Goal: Task Accomplishment & Management: Manage account settings

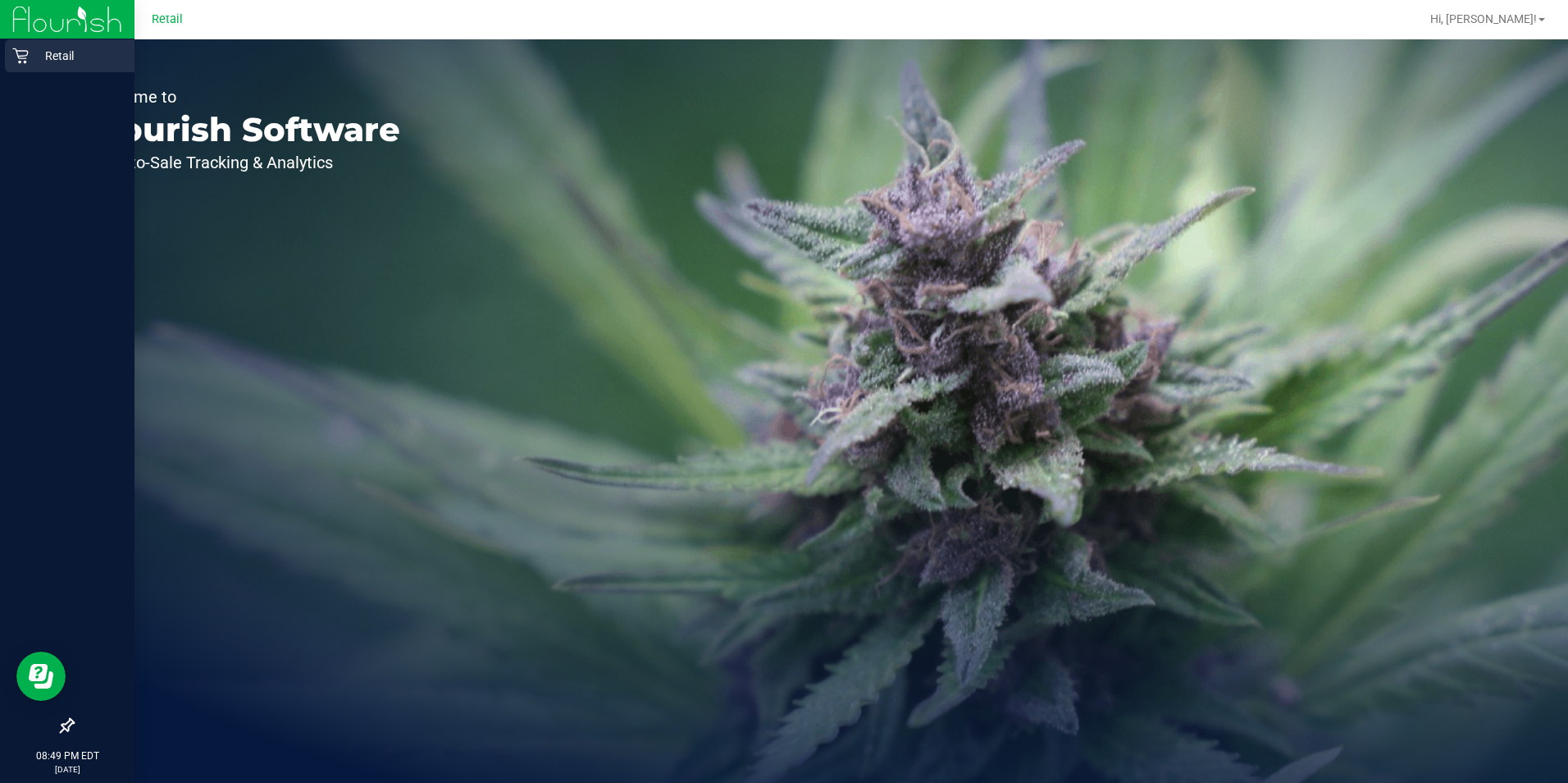
click at [22, 57] on icon at bounding box center [20, 55] width 17 height 17
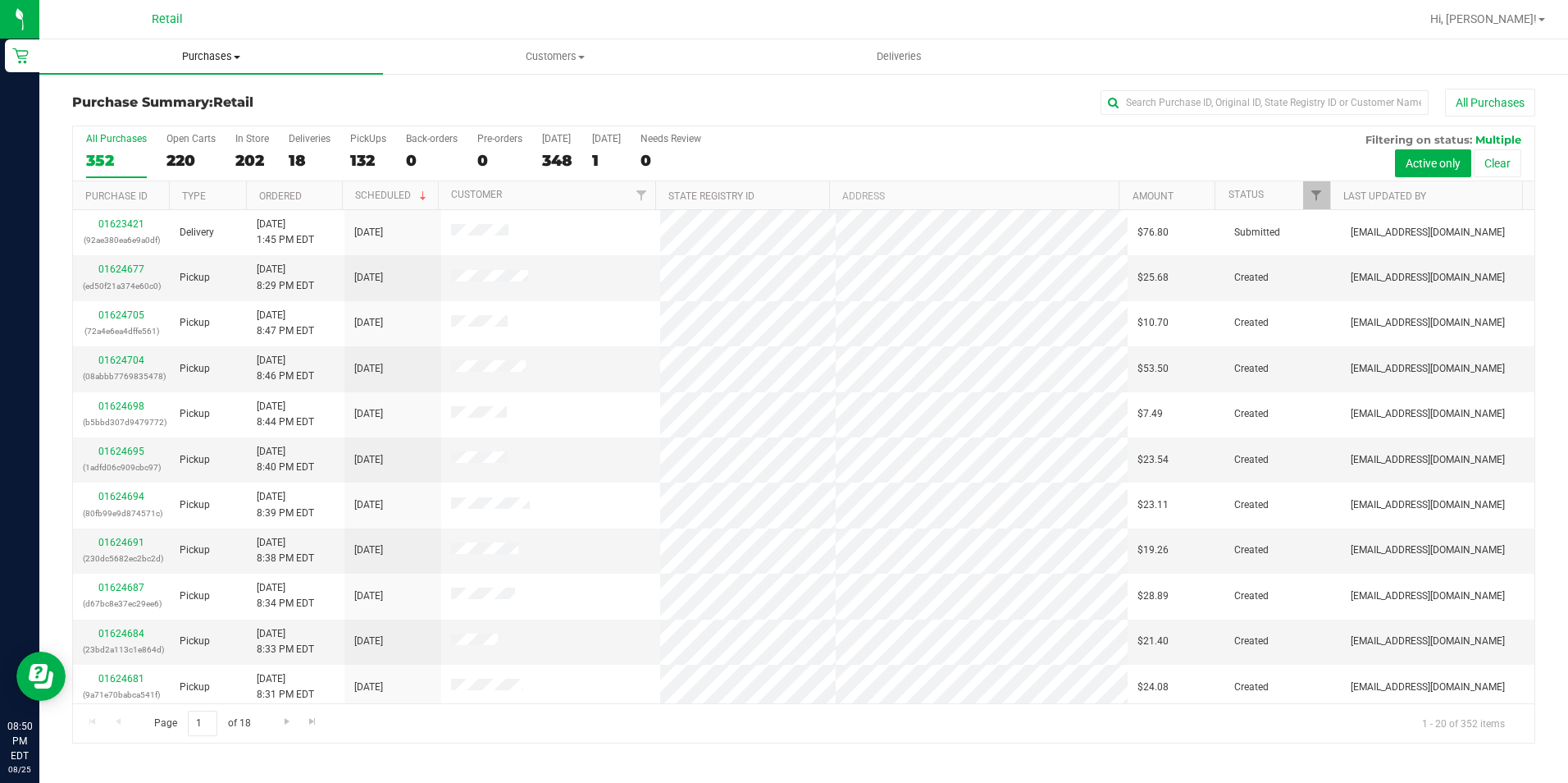
click at [214, 56] on span "Purchases" at bounding box center [211, 56] width 344 height 15
click at [198, 97] on span "Summary of purchases" at bounding box center [123, 98] width 168 height 14
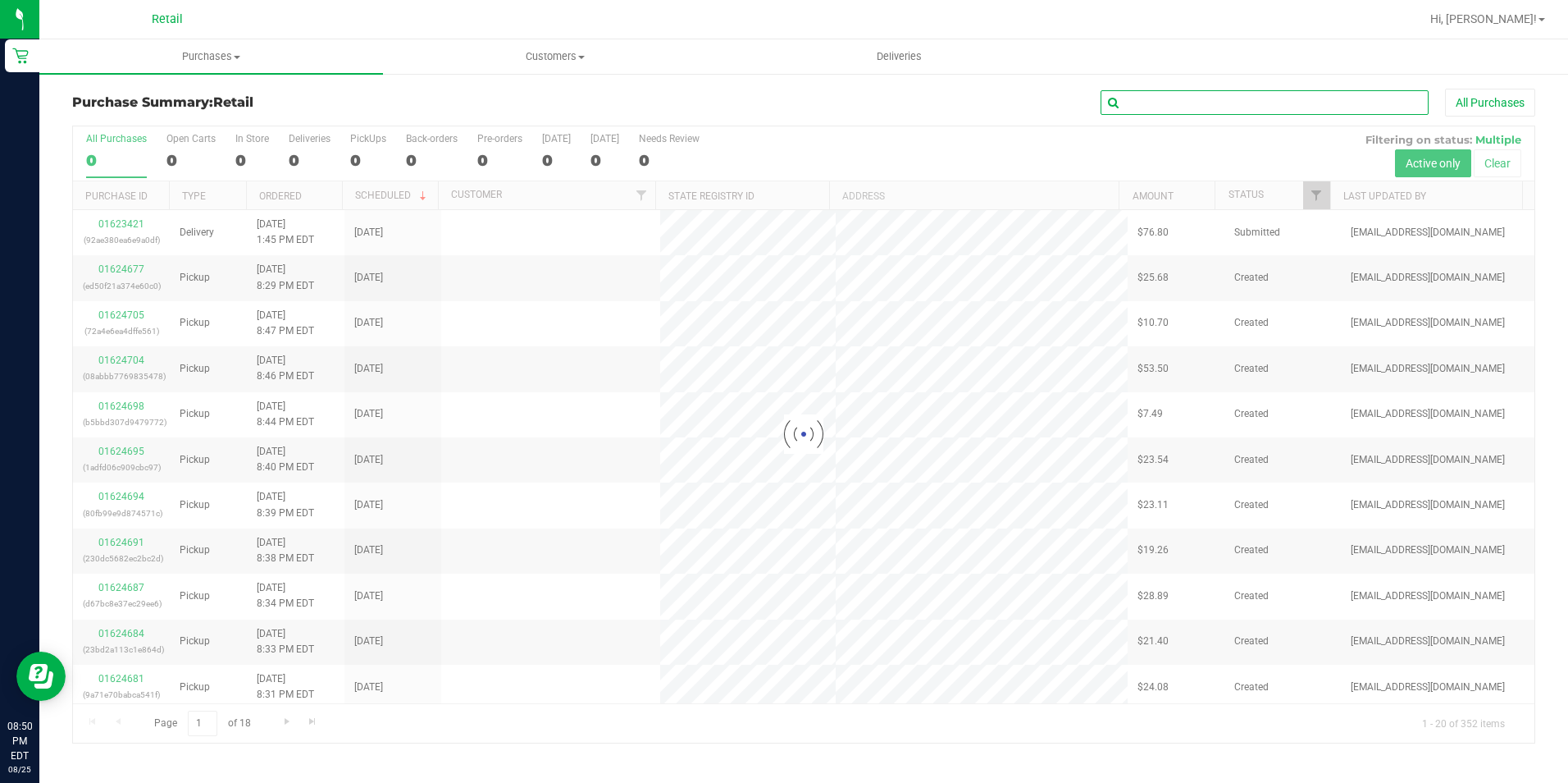
click at [1208, 110] on input "text" at bounding box center [1264, 102] width 328 height 25
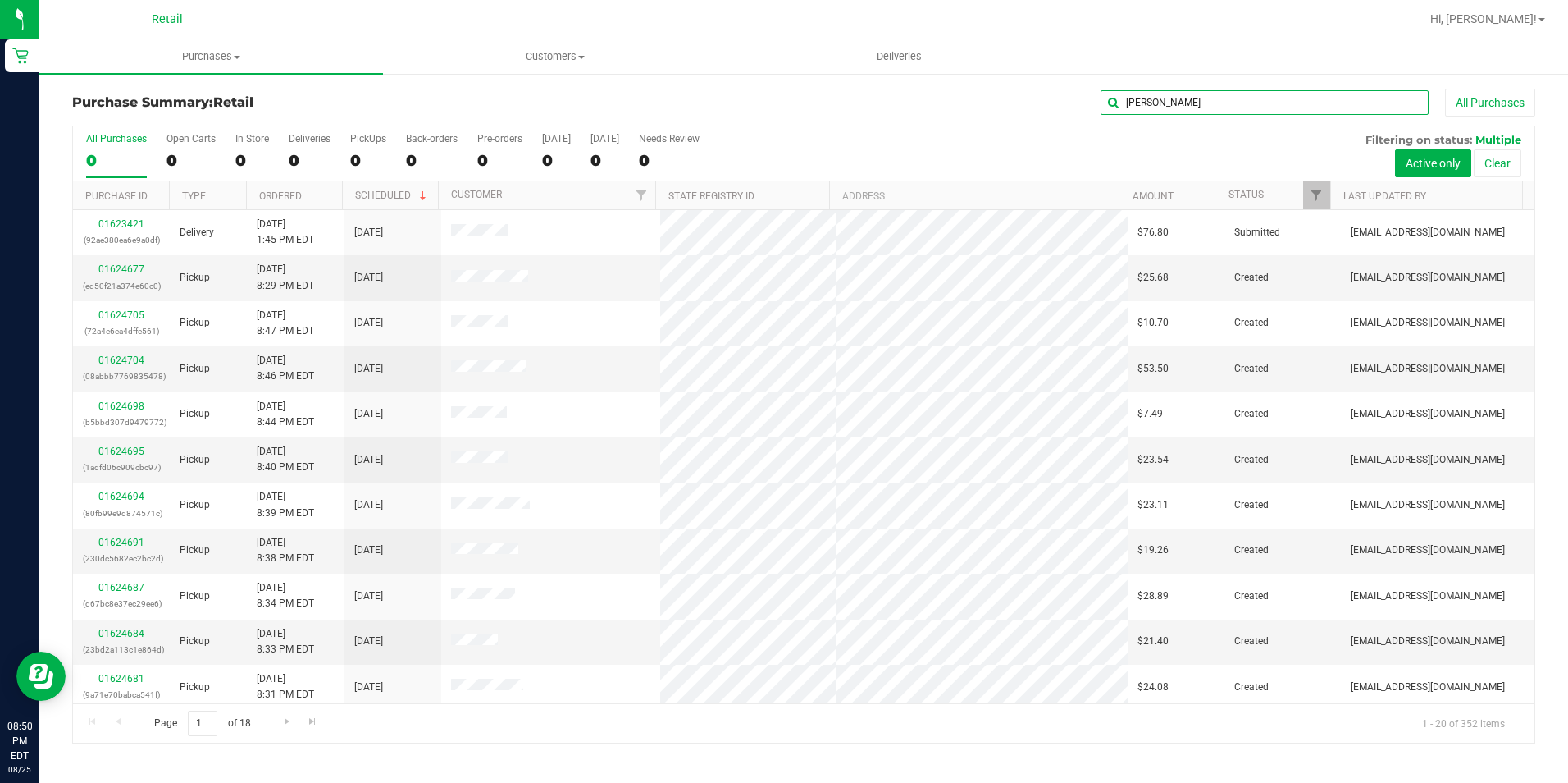
type input "[PERSON_NAME]"
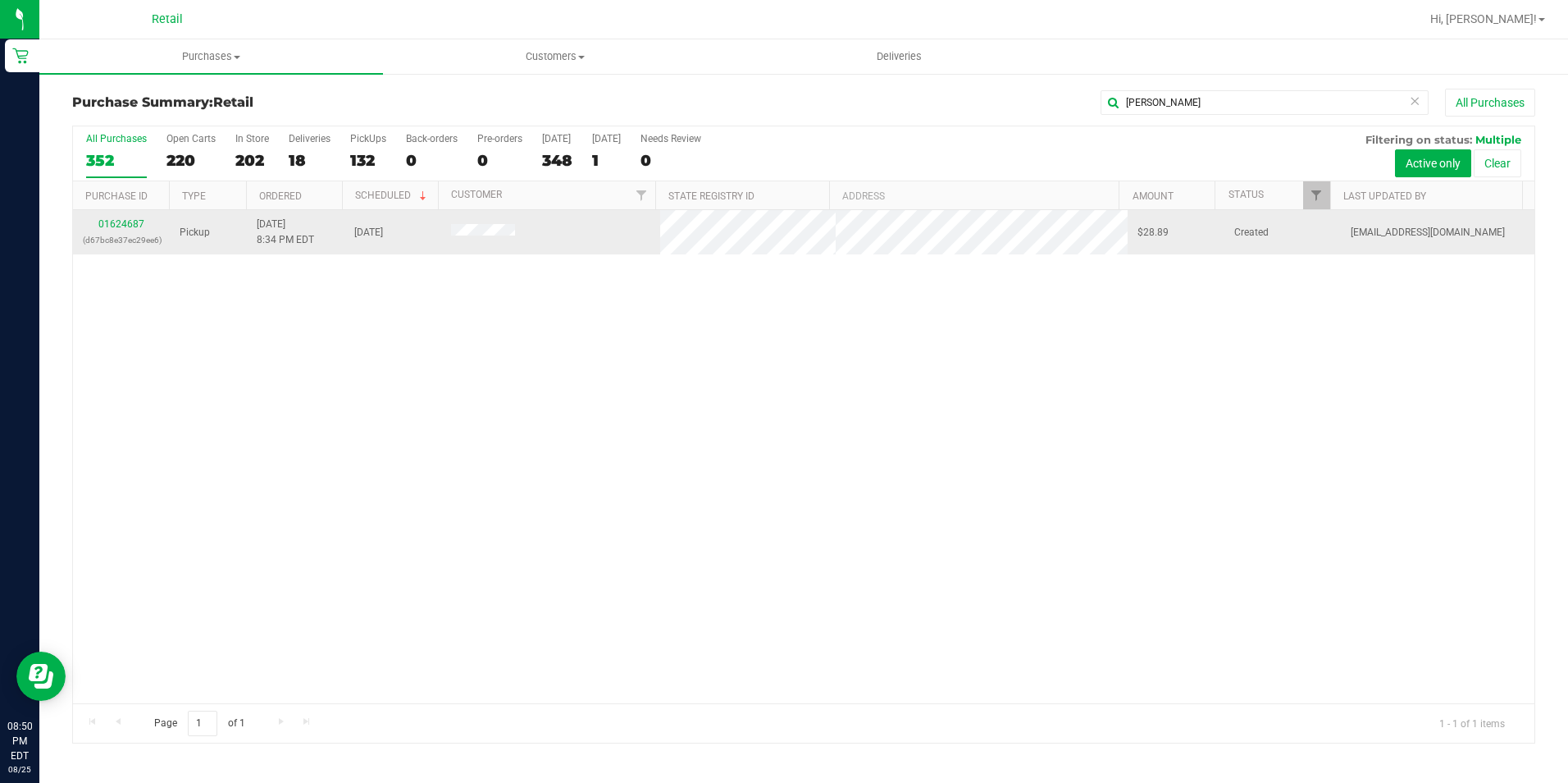
click at [121, 215] on td "01624687 (d67bc8e37ec29ee6)" at bounding box center [121, 231] width 96 height 44
click at [121, 221] on link "01624687" at bounding box center [121, 225] width 46 height 12
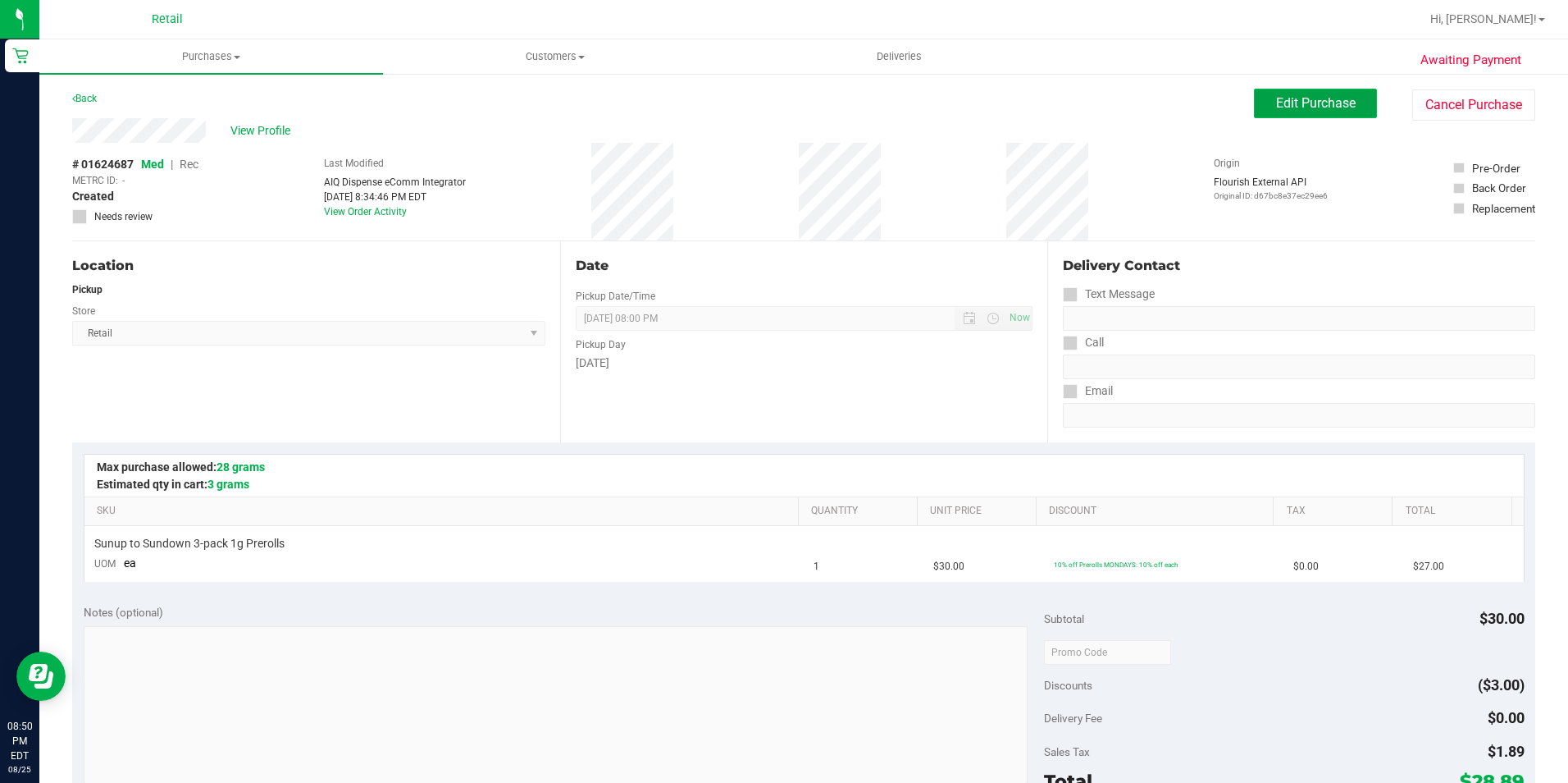
click at [1276, 97] on span "Edit Purchase" at bounding box center [1315, 103] width 80 height 16
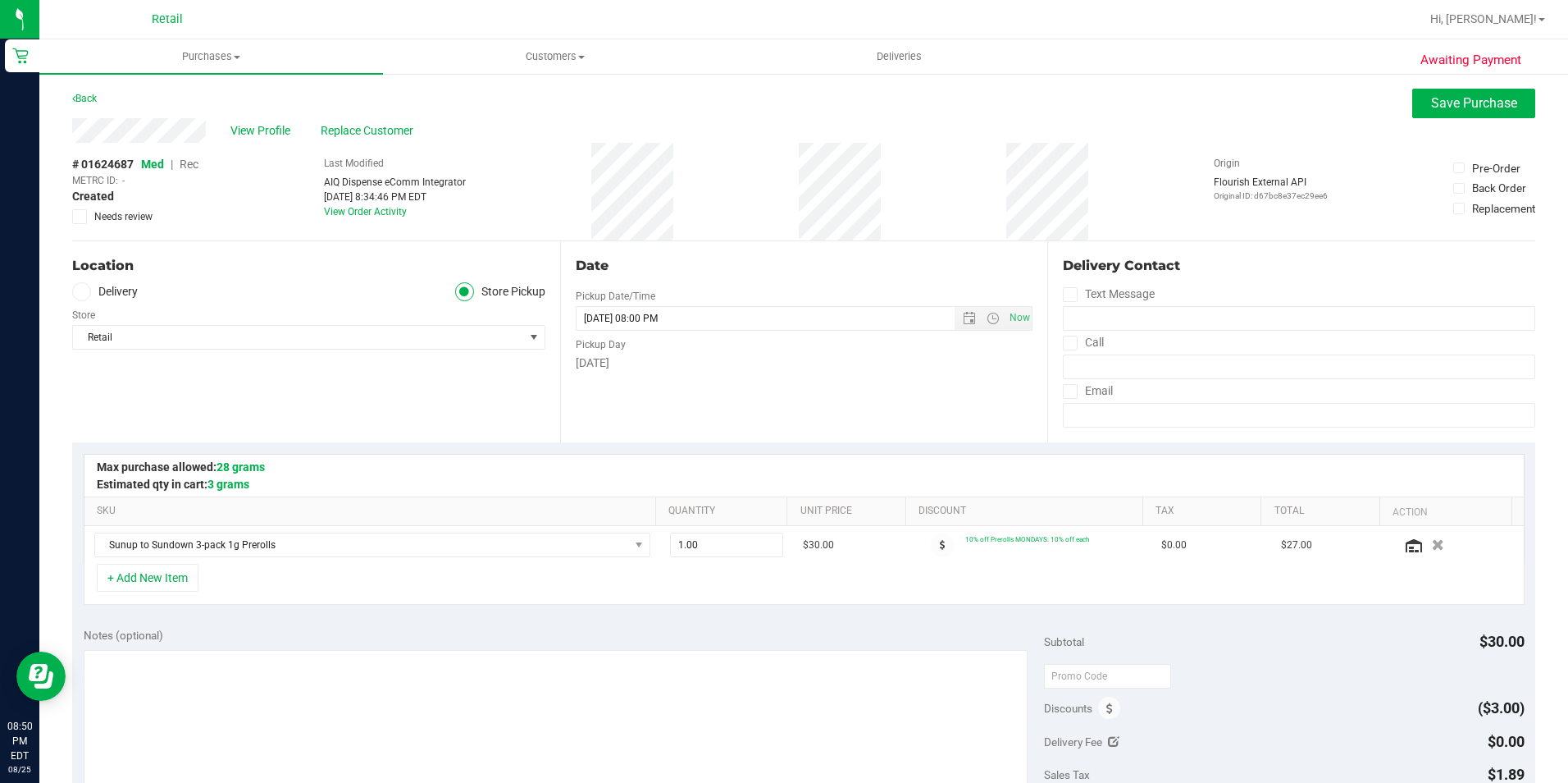
click at [189, 162] on span "Rec" at bounding box center [188, 163] width 19 height 13
click at [1455, 115] on button "Save Purchase" at bounding box center [1474, 103] width 123 height 30
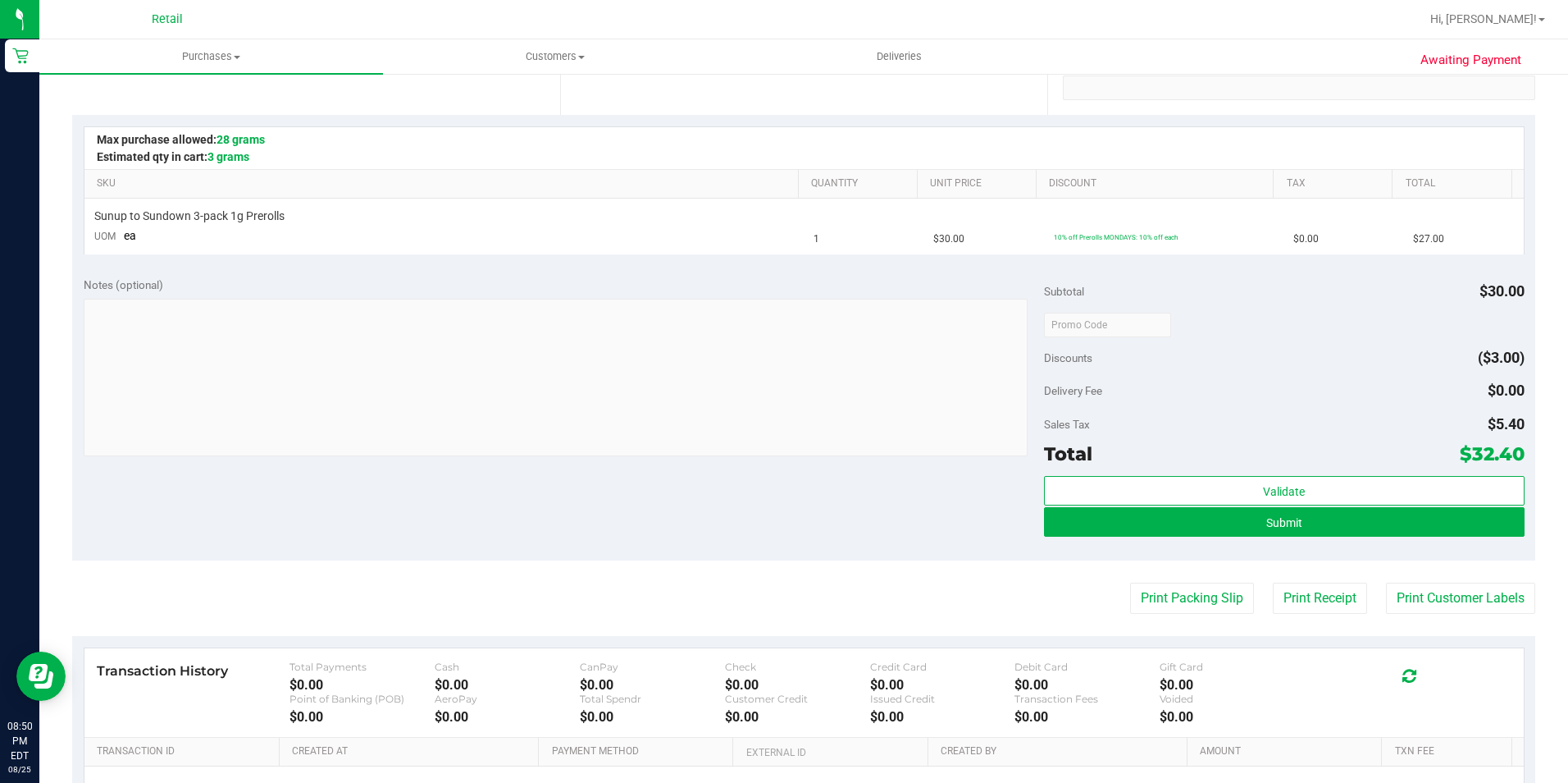
scroll to position [328, 0]
click at [1288, 524] on span "Submit" at bounding box center [1284, 521] width 36 height 13
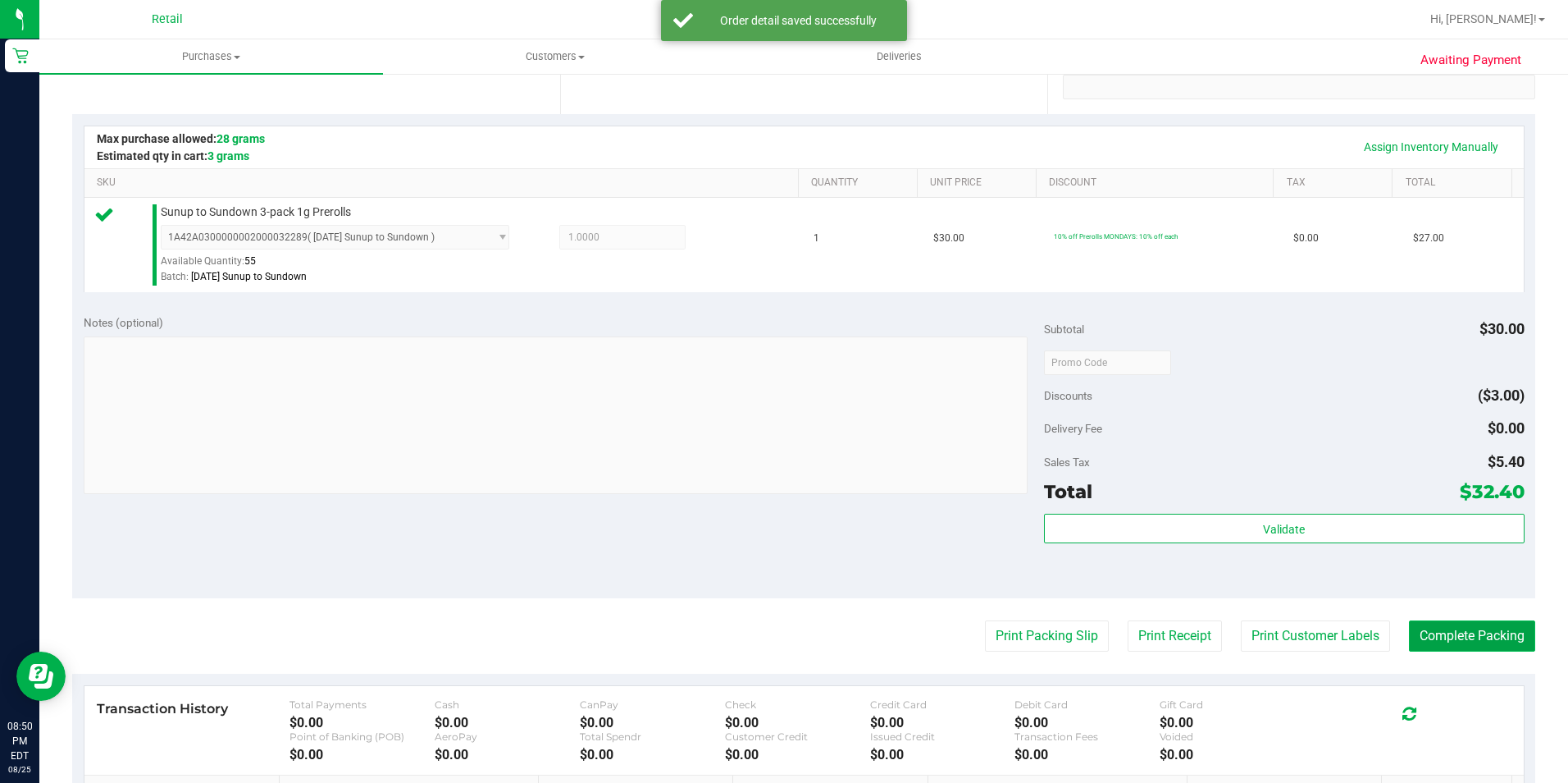
click at [1450, 623] on button "Complete Packing" at bounding box center [1472, 636] width 126 height 32
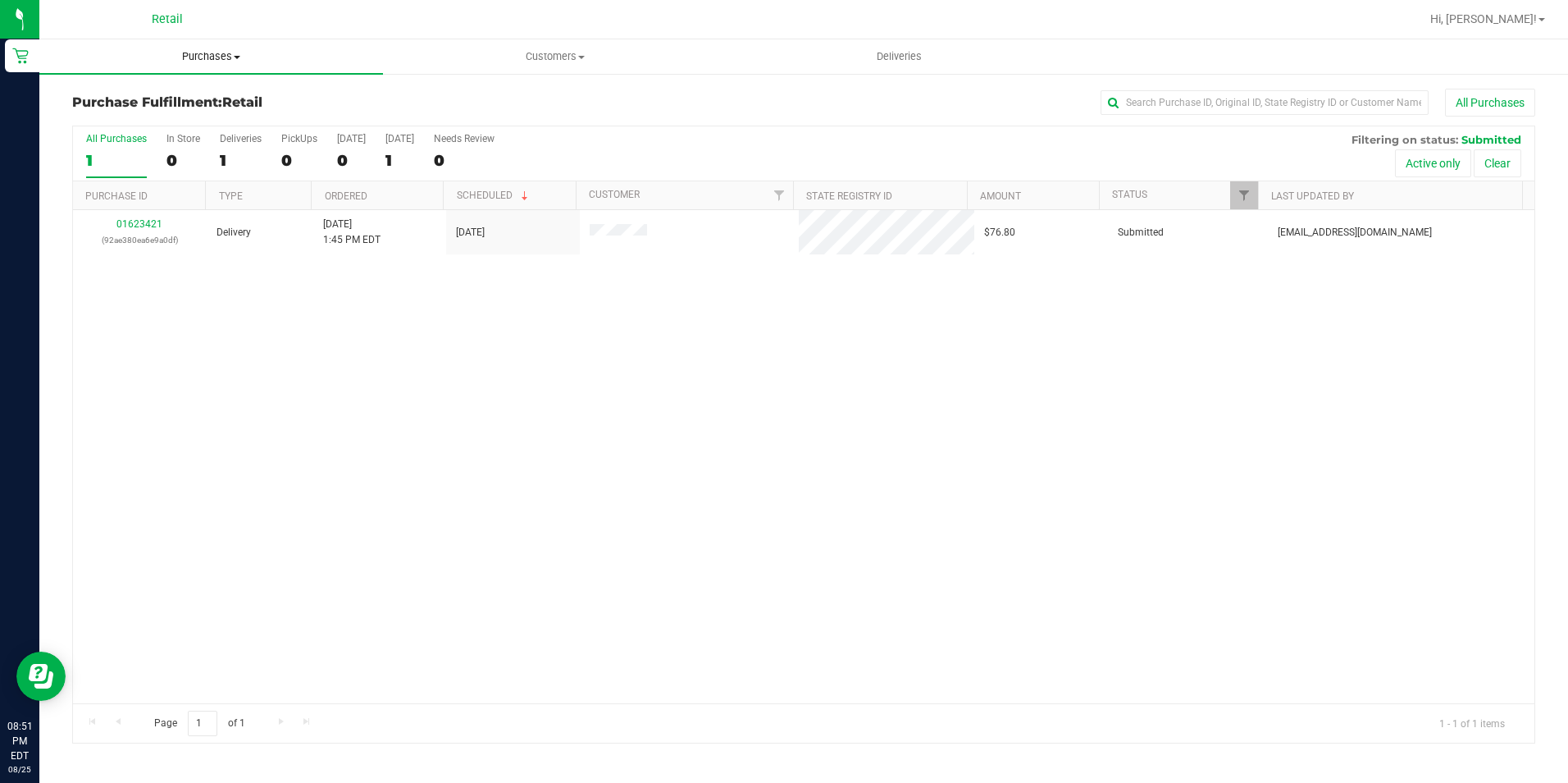
click at [183, 61] on span "Purchases" at bounding box center [211, 56] width 344 height 15
click at [177, 91] on li "Summary of purchases" at bounding box center [211, 99] width 344 height 20
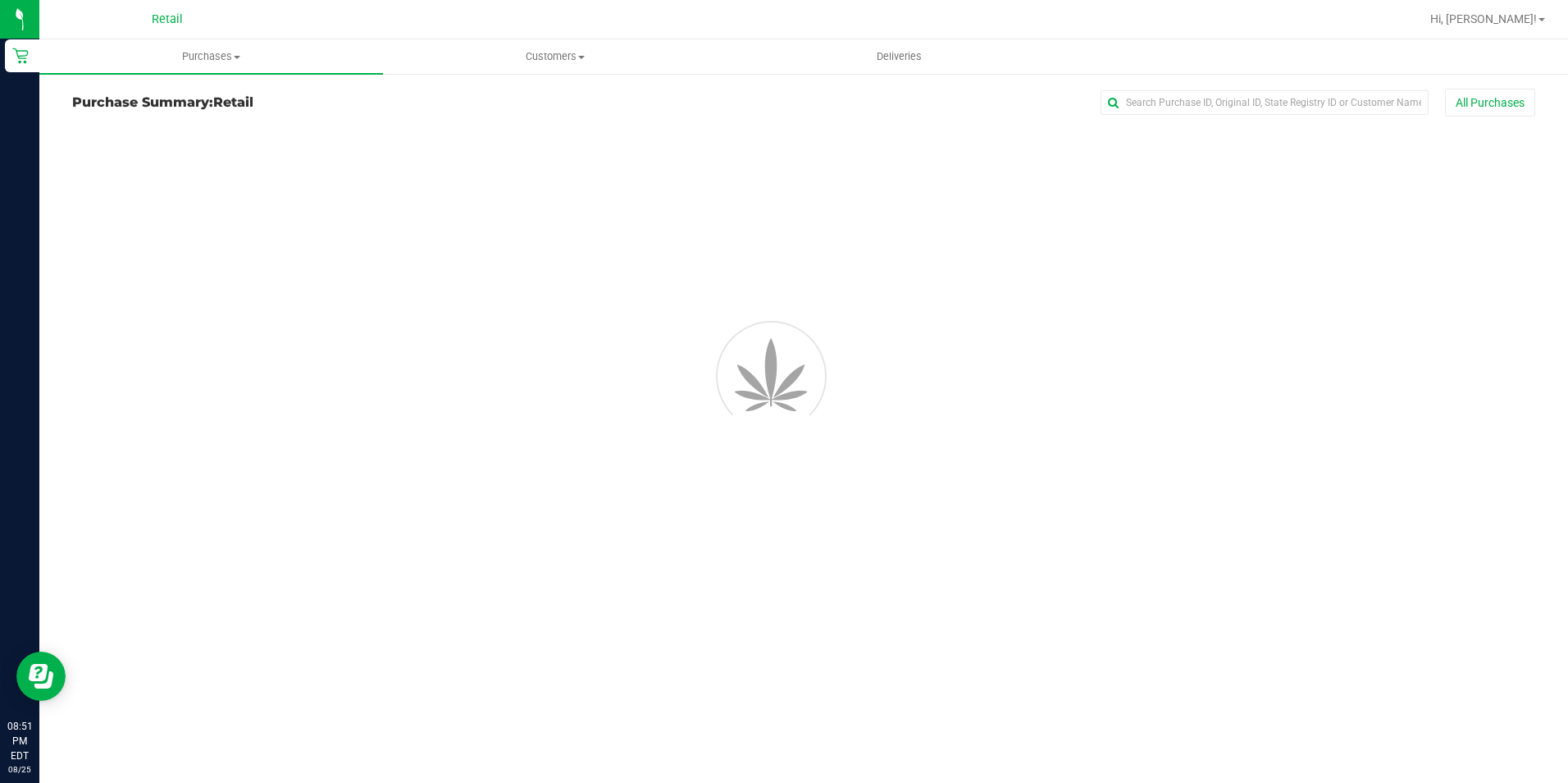
click at [1228, 90] on div "All Purchases" at bounding box center [1047, 102] width 975 height 28
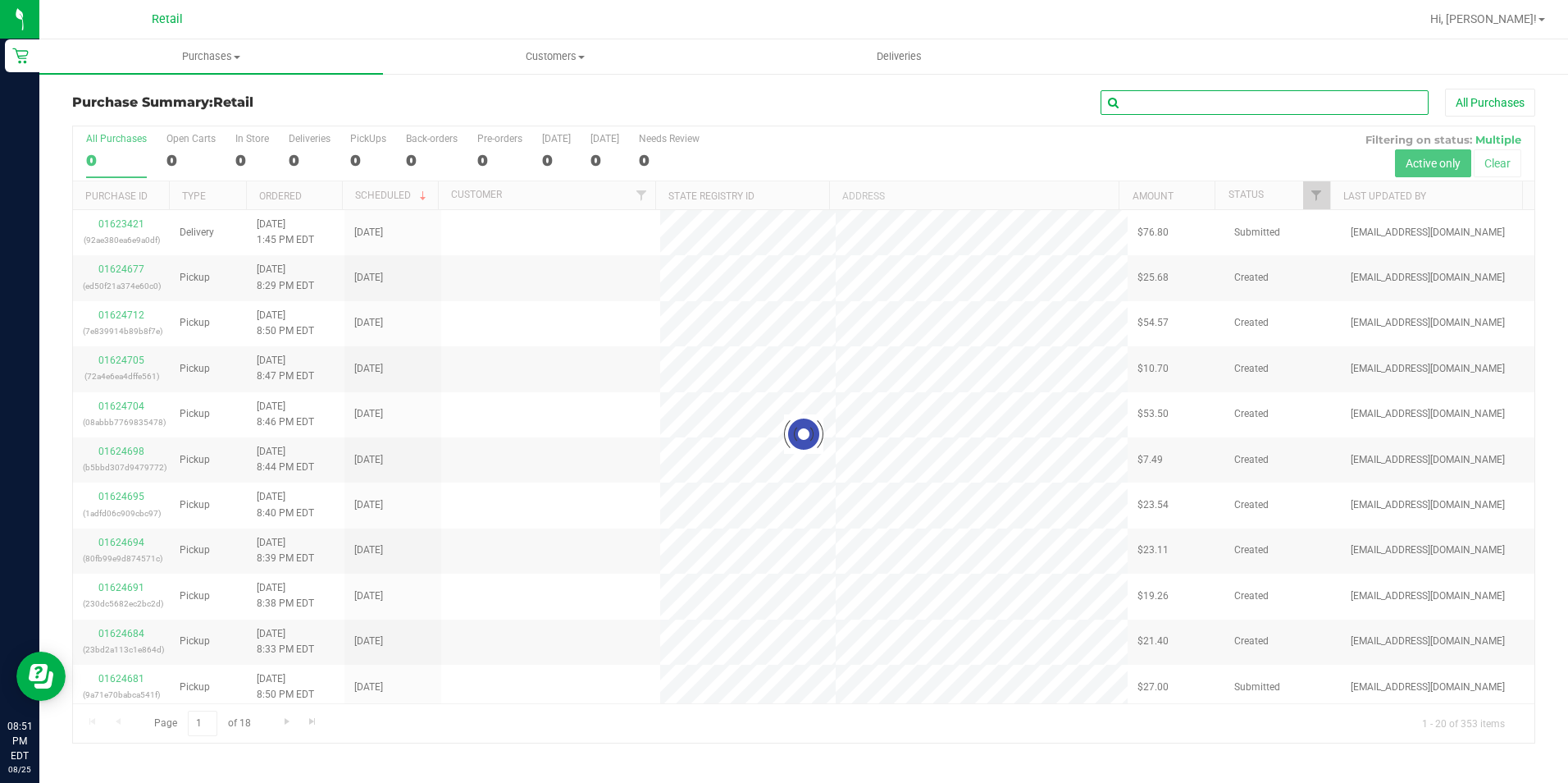
click at [1221, 99] on input "text" at bounding box center [1264, 102] width 328 height 25
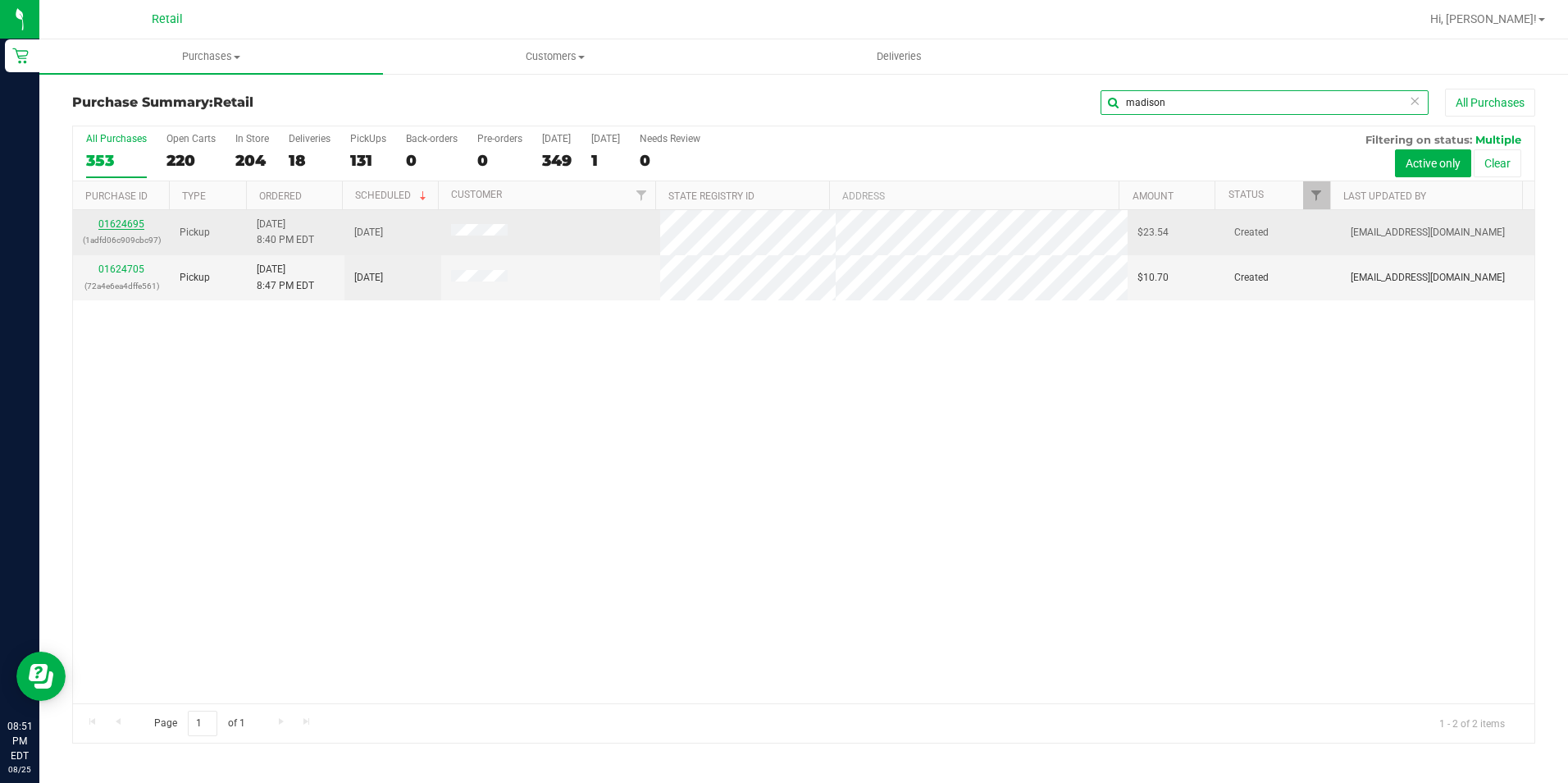
type input "madison"
click at [135, 224] on link "01624695" at bounding box center [121, 225] width 46 height 12
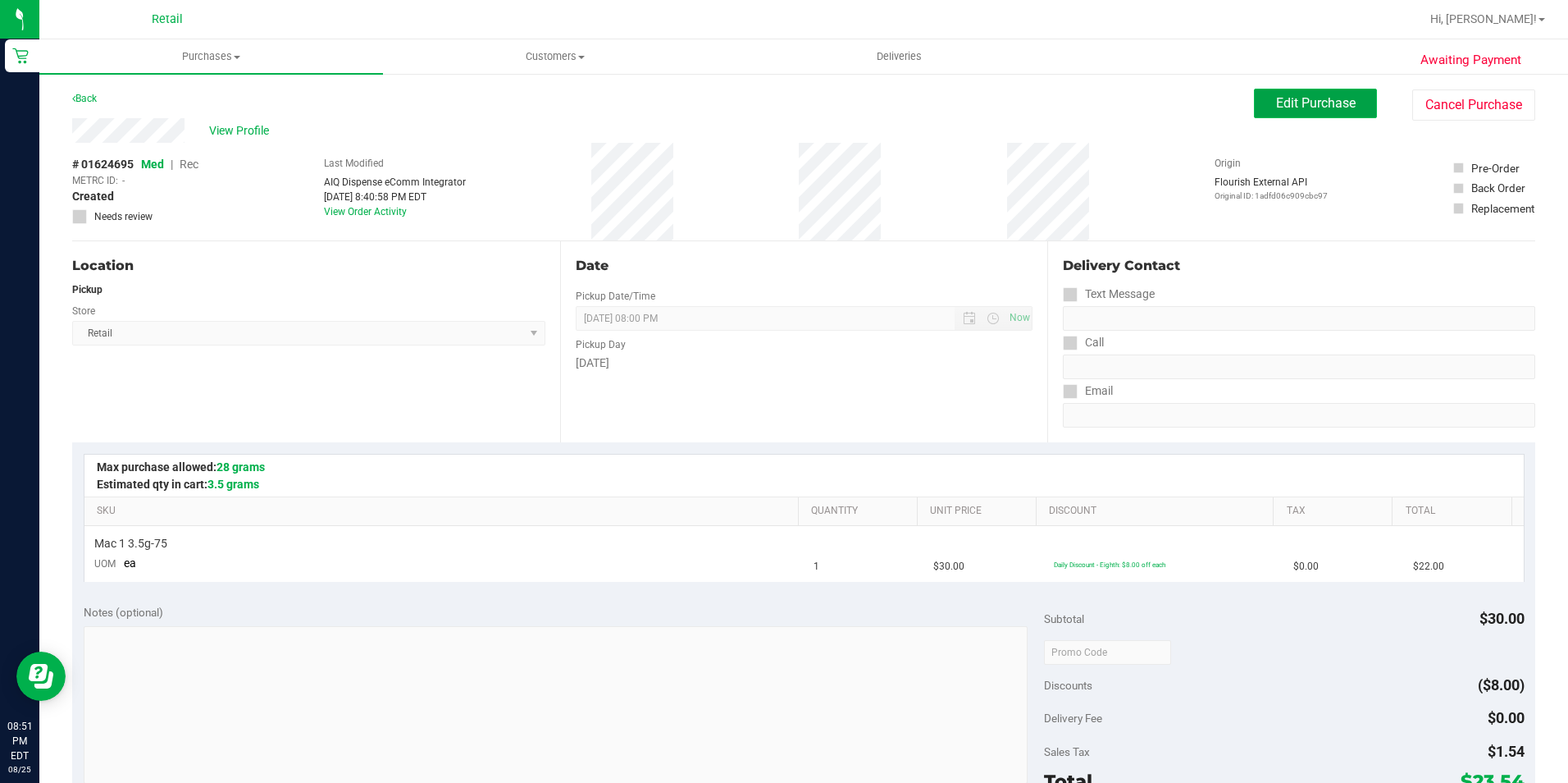
click at [1285, 91] on button "Edit Purchase" at bounding box center [1315, 103] width 123 height 30
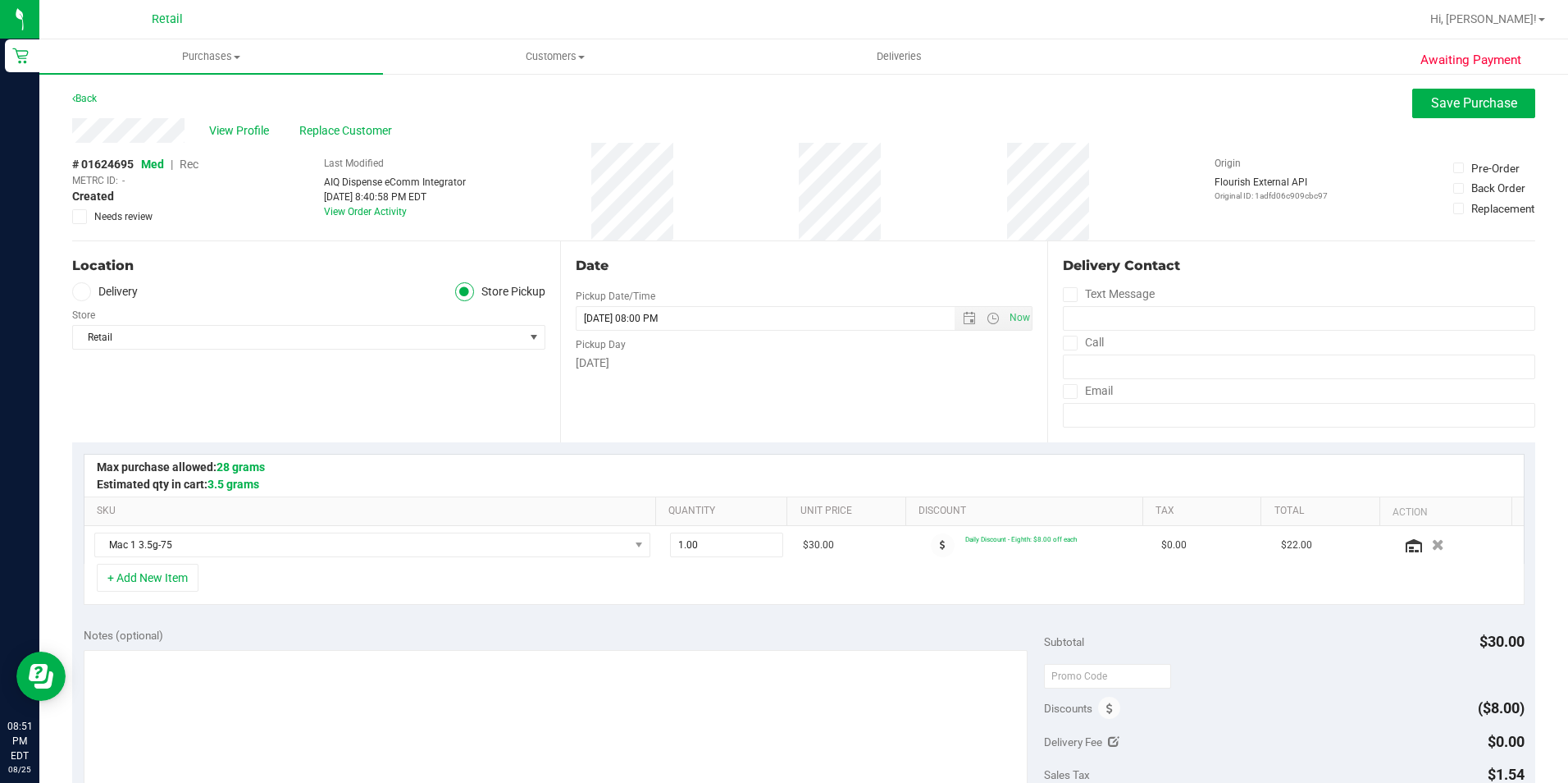
click at [194, 164] on span "Rec" at bounding box center [188, 163] width 19 height 13
click at [1431, 106] on span "Save Purchase" at bounding box center [1474, 103] width 86 height 16
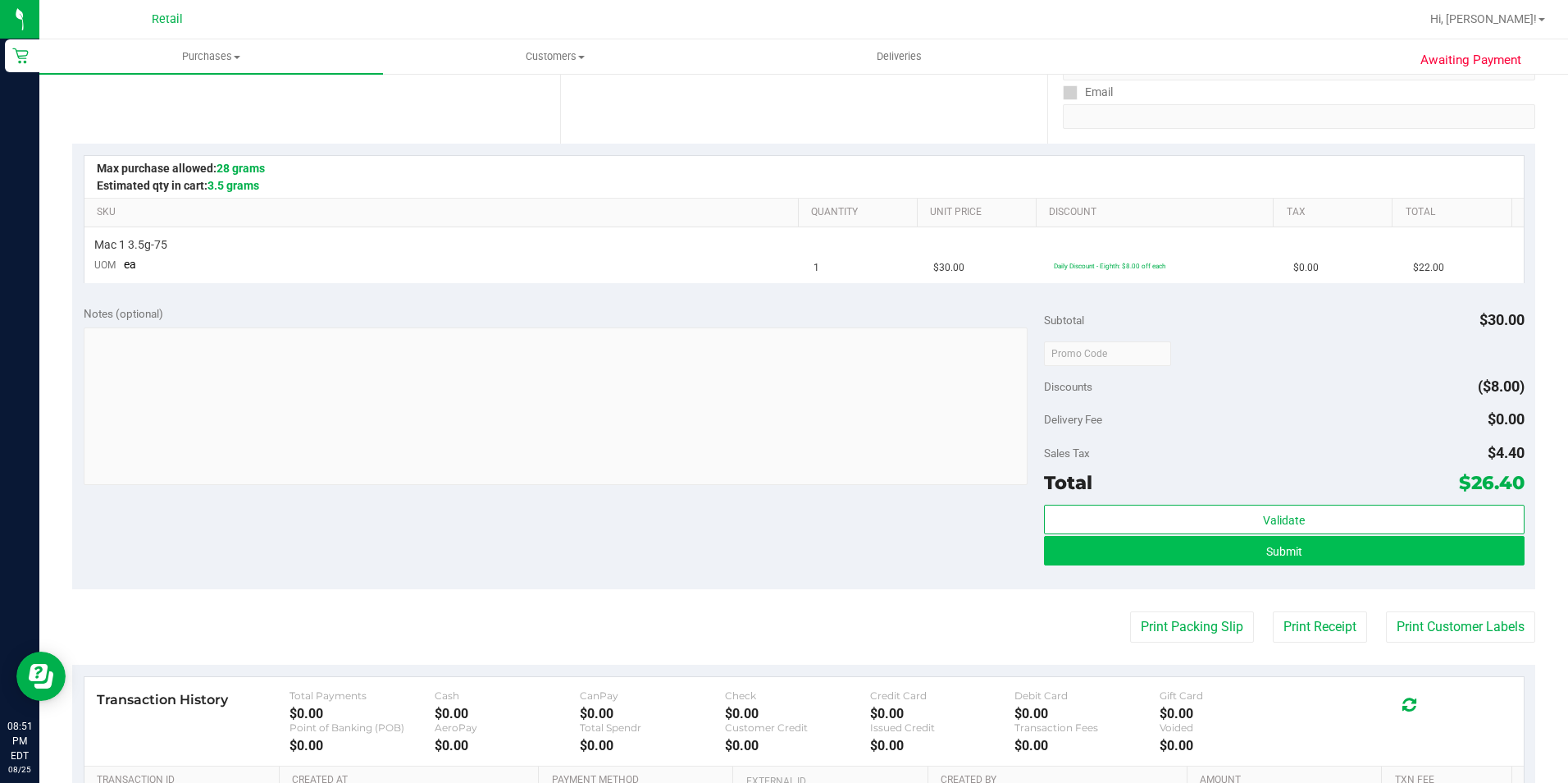
scroll to position [328, 0]
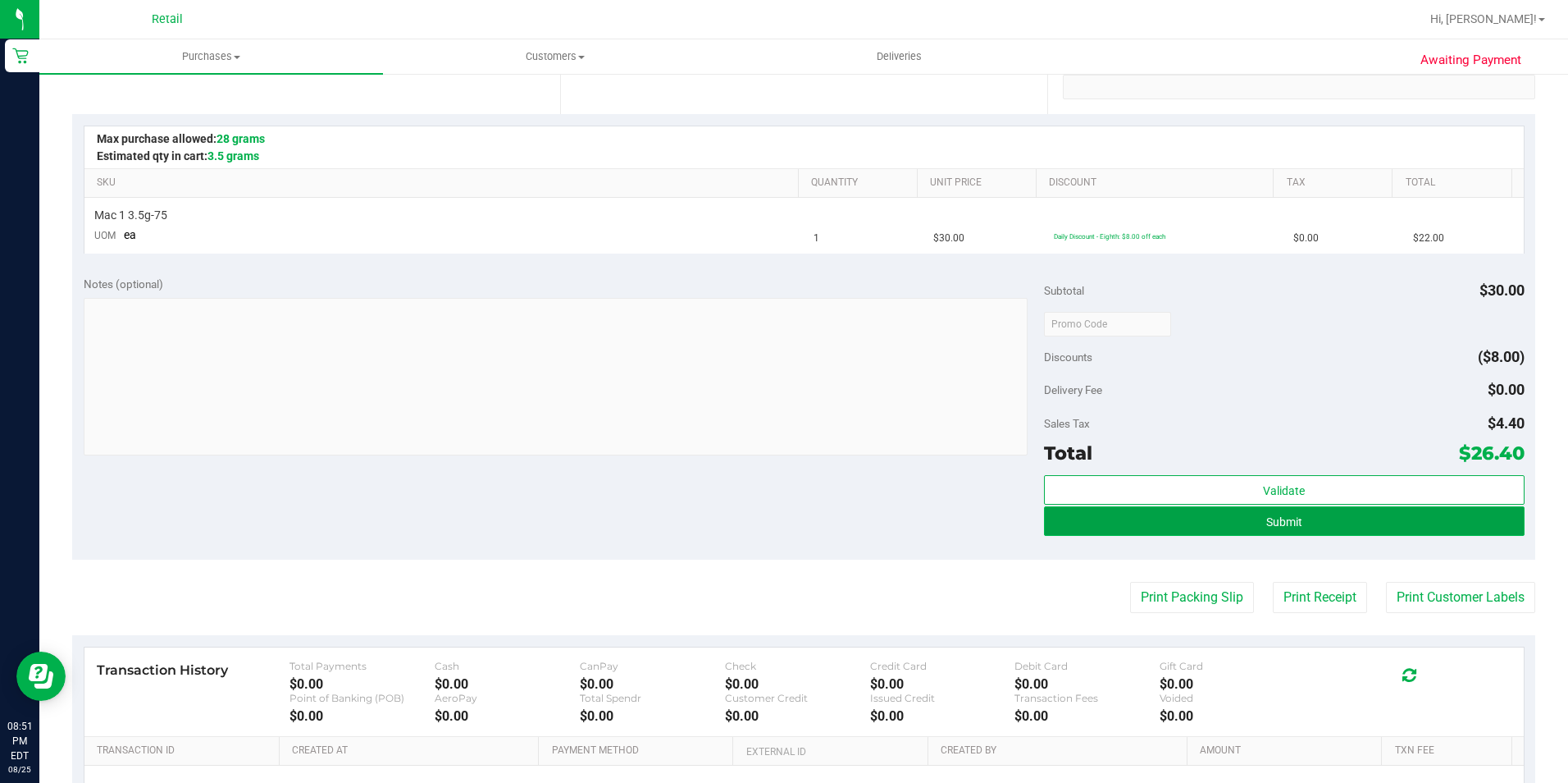
click at [1315, 527] on button "Submit" at bounding box center [1284, 521] width 480 height 30
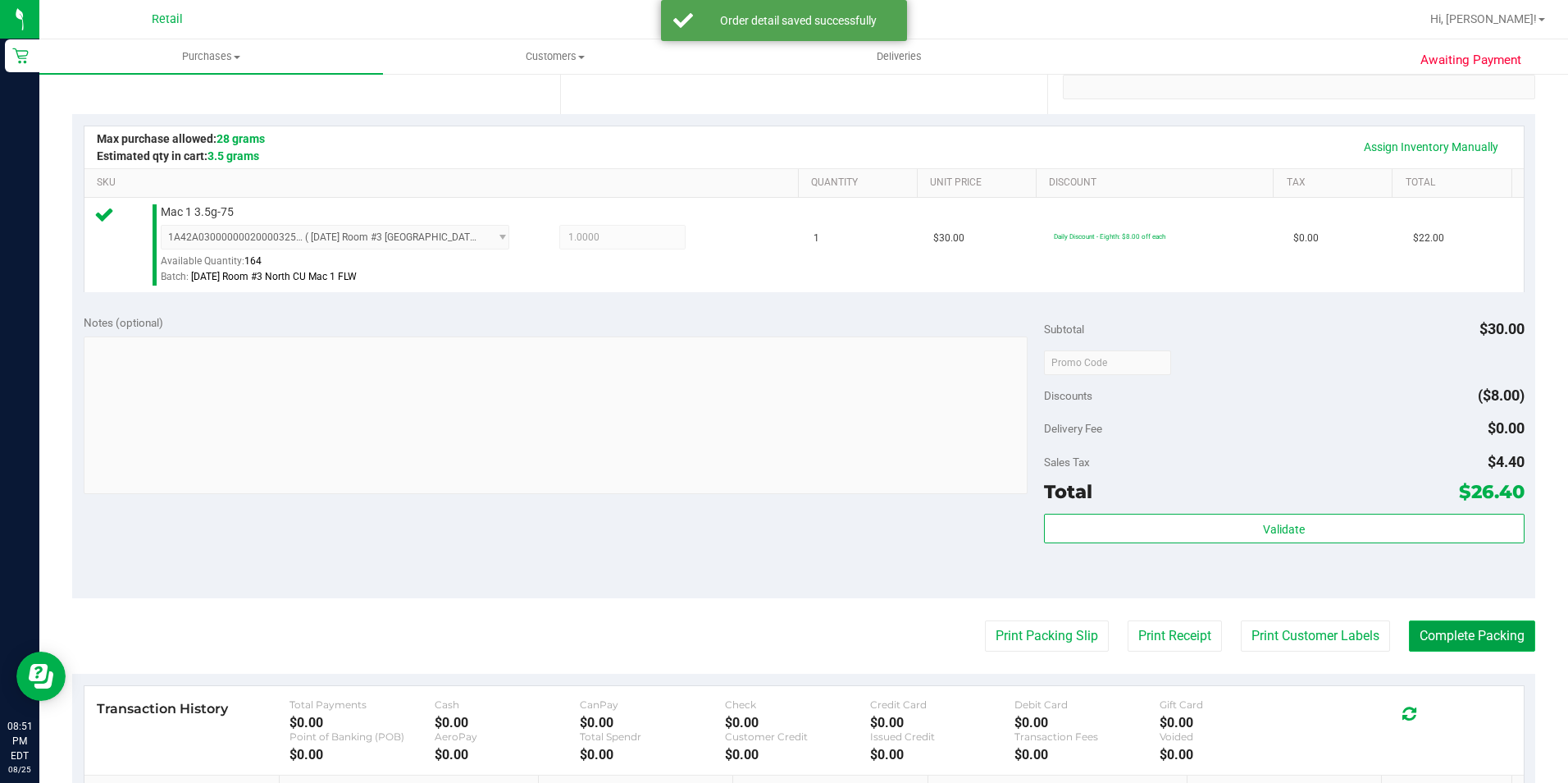
click at [1457, 630] on button "Complete Packing" at bounding box center [1472, 636] width 126 height 32
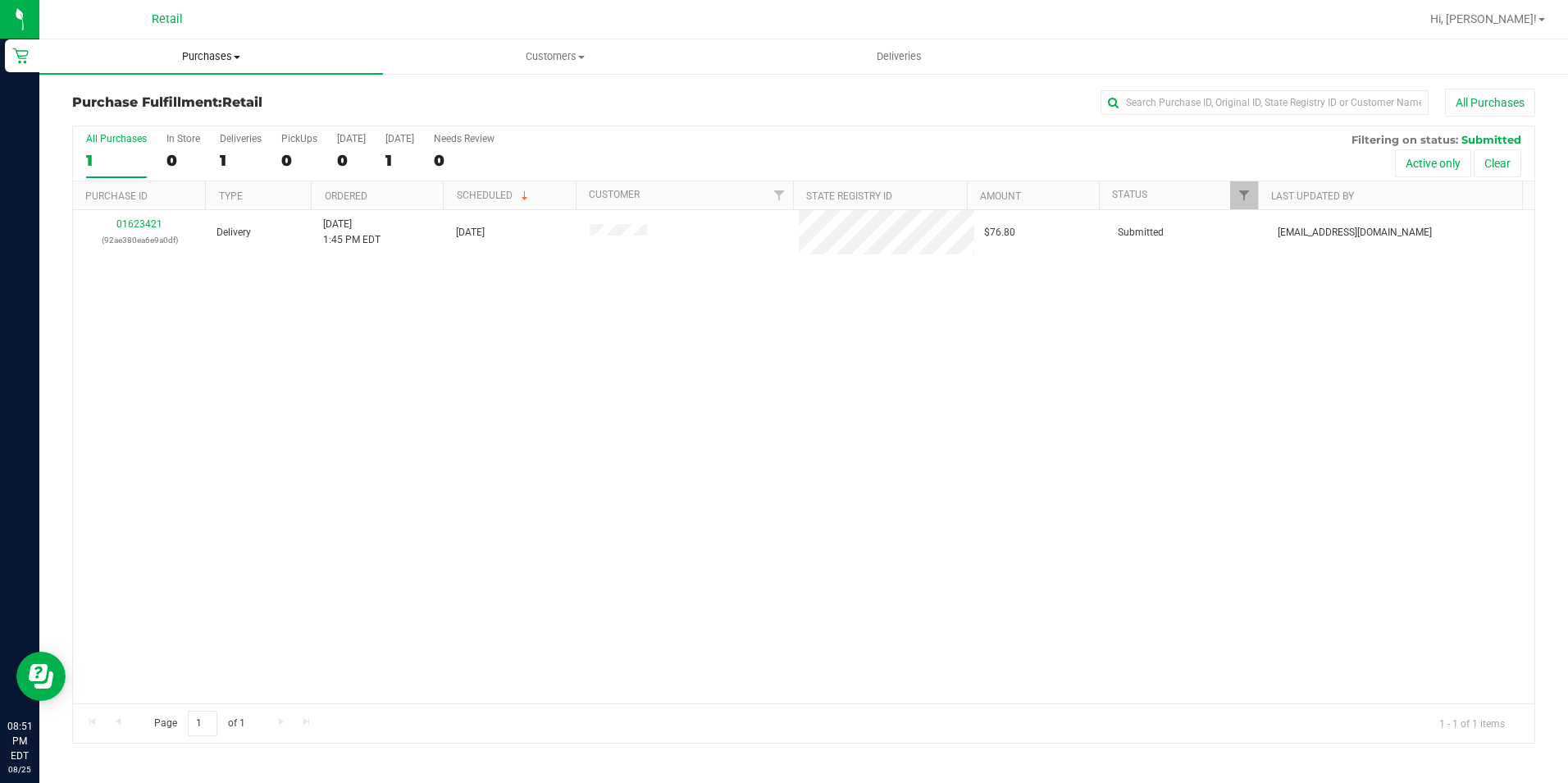
click at [218, 62] on span "Purchases" at bounding box center [211, 56] width 344 height 15
click at [199, 93] on span "Summary of purchases" at bounding box center [123, 98] width 168 height 14
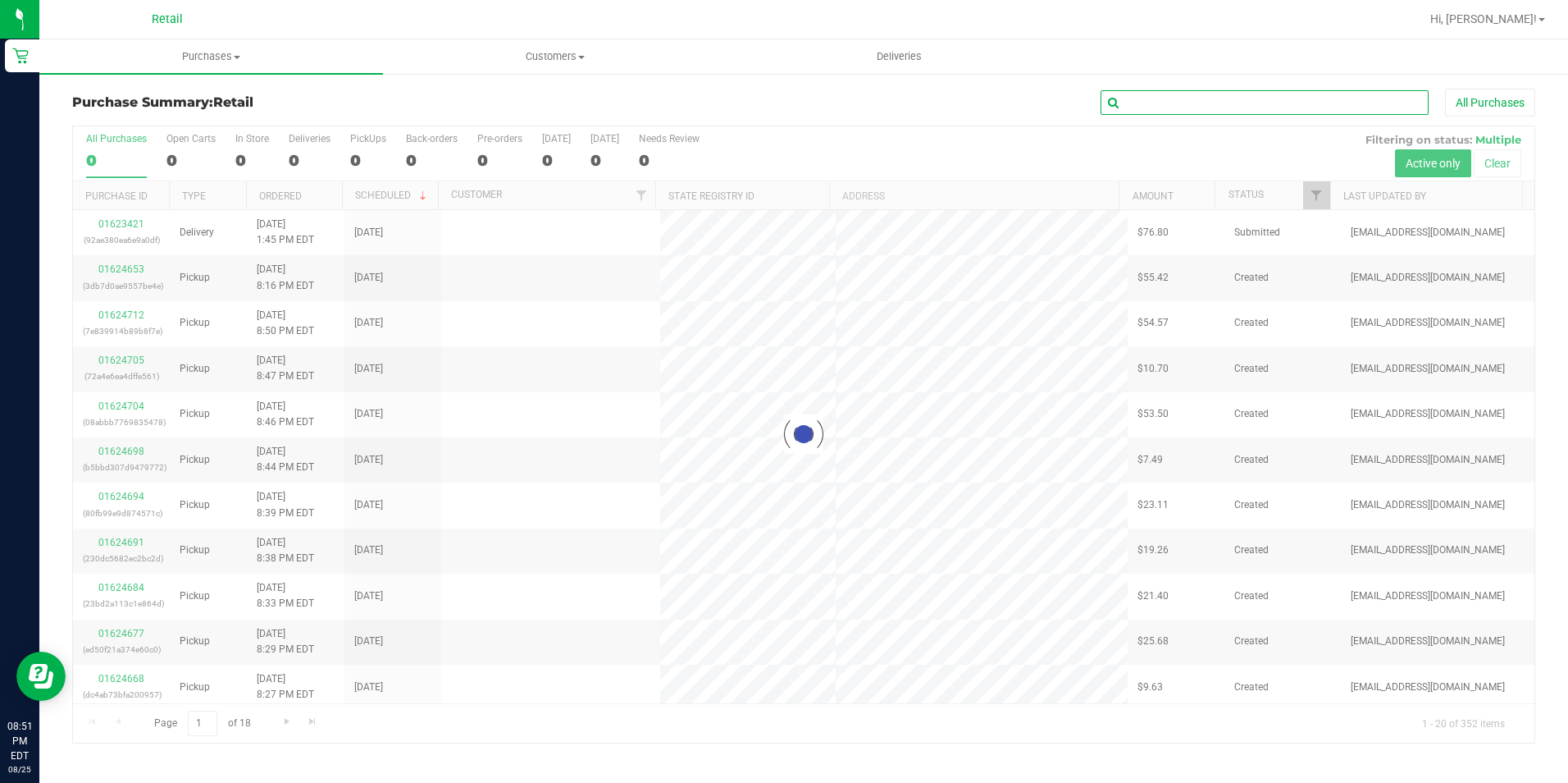
click at [1213, 99] on input "text" at bounding box center [1264, 102] width 328 height 25
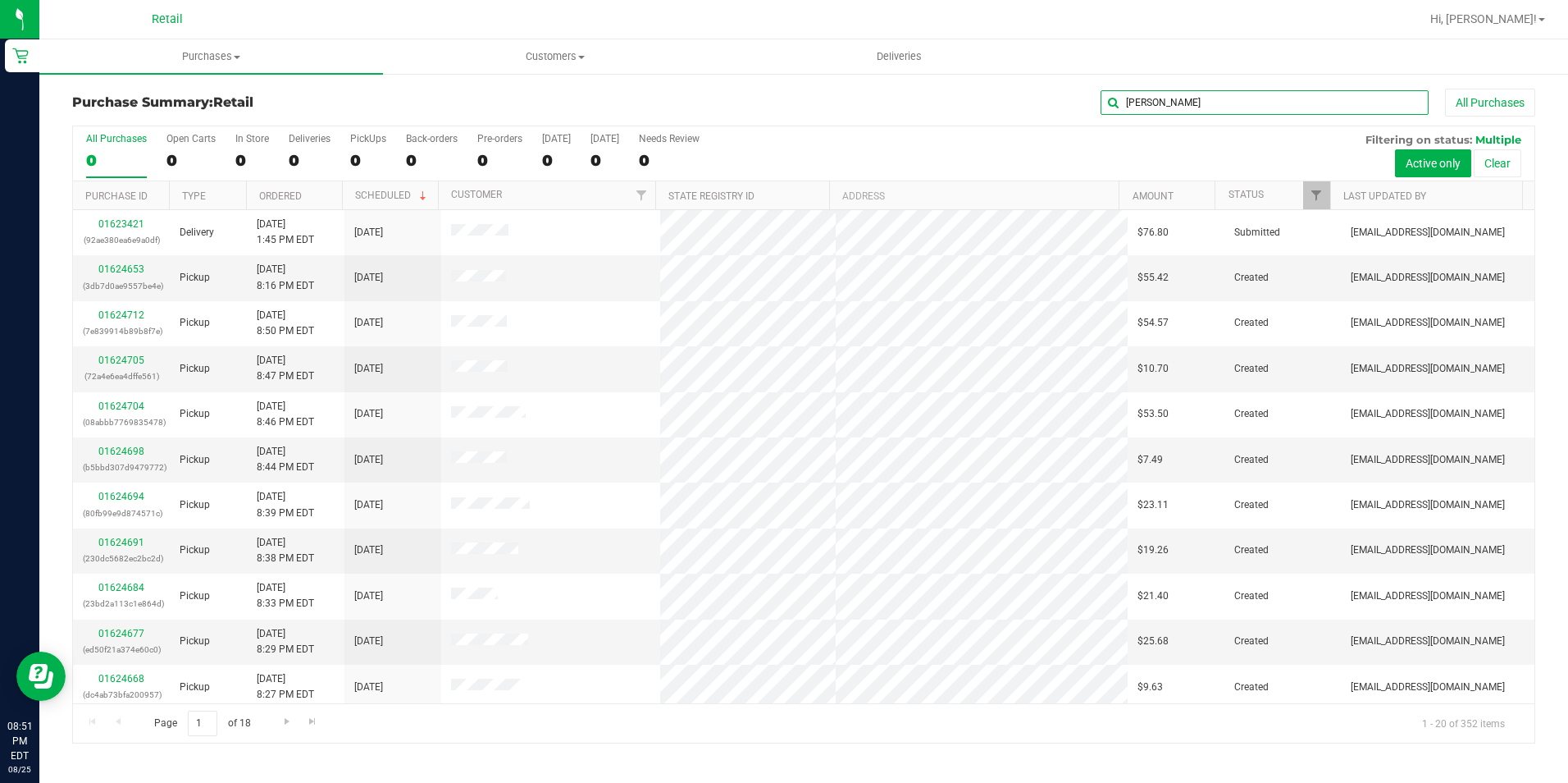
type input "[PERSON_NAME]"
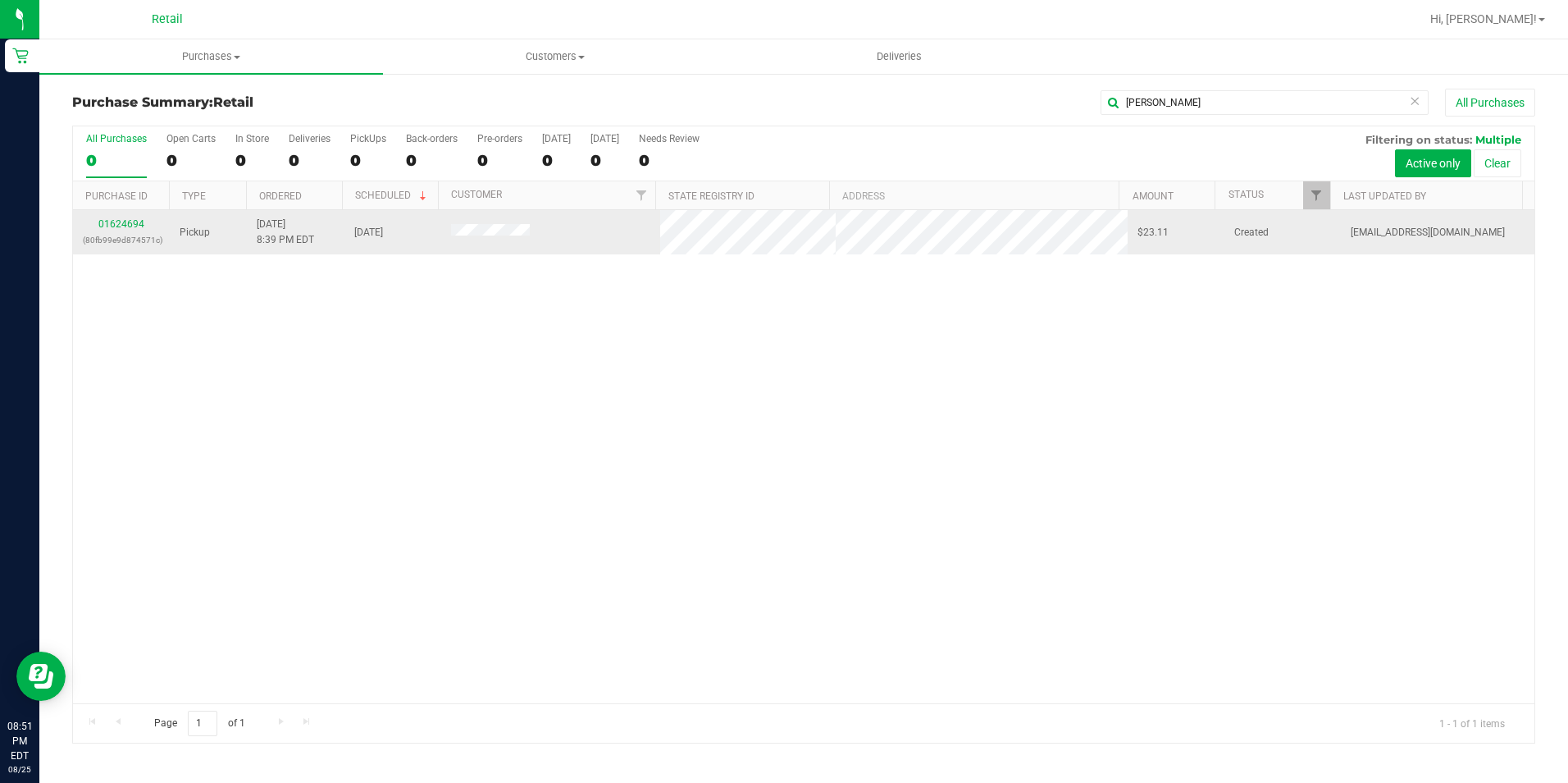
click at [119, 229] on div "01624694 (80fb99e9d874571c)" at bounding box center [121, 232] width 77 height 32
click at [118, 228] on link "01624694" at bounding box center [121, 225] width 46 height 12
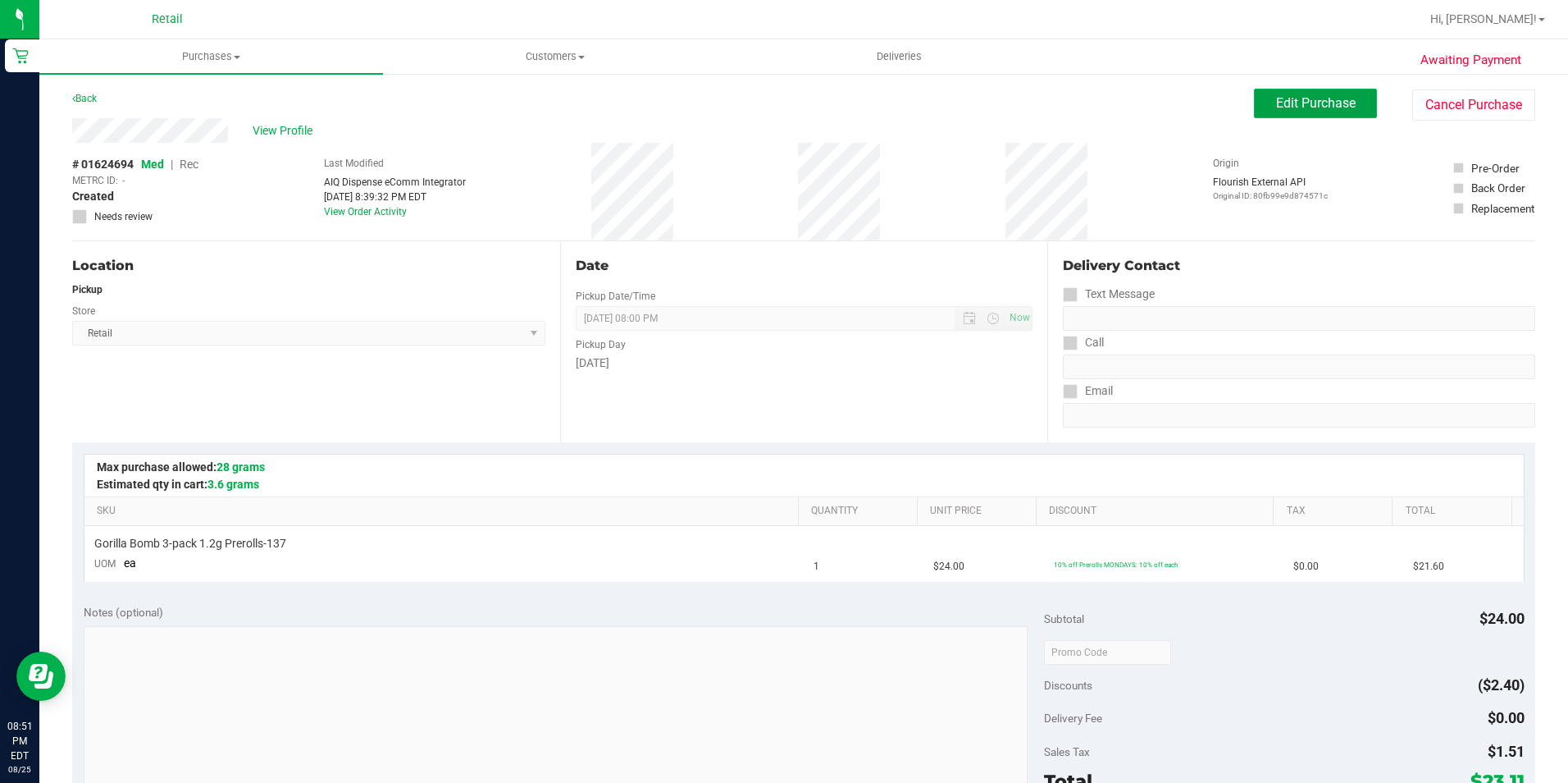
click at [1306, 100] on span "Edit Purchase" at bounding box center [1315, 103] width 80 height 16
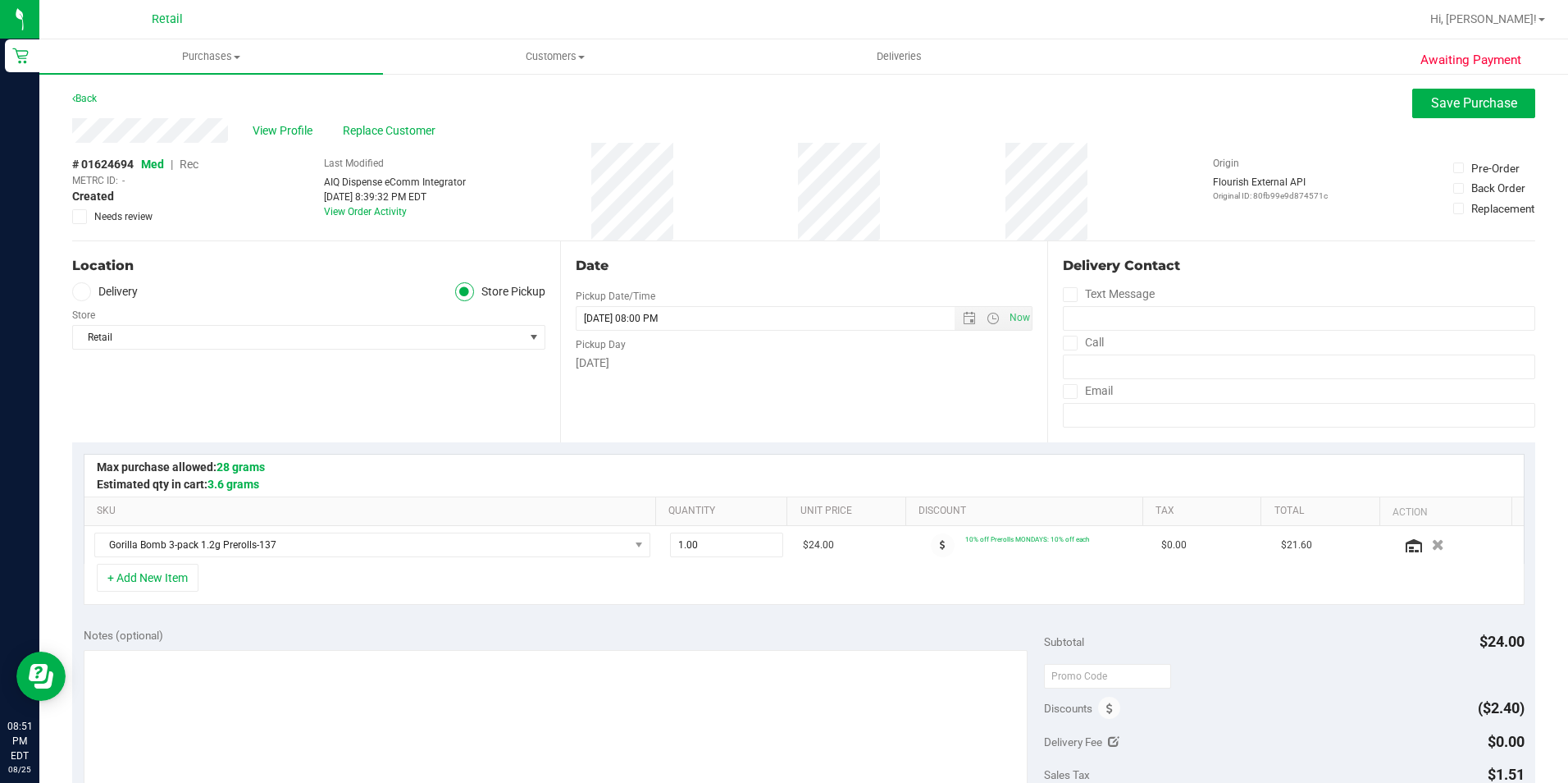
click at [192, 163] on span "Rec" at bounding box center [188, 163] width 19 height 13
click at [1458, 115] on button "Save Purchase" at bounding box center [1474, 103] width 123 height 30
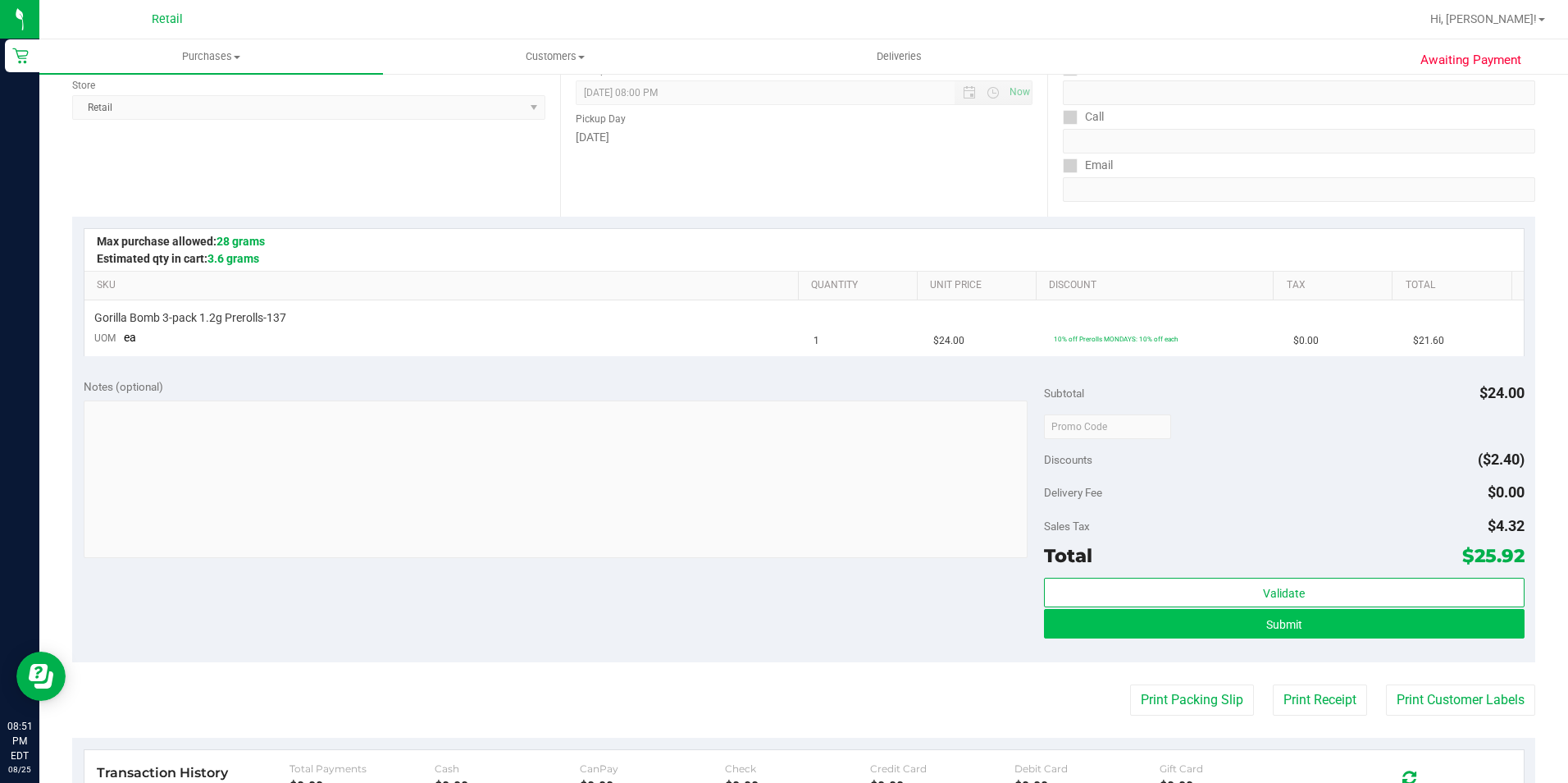
scroll to position [246, 0]
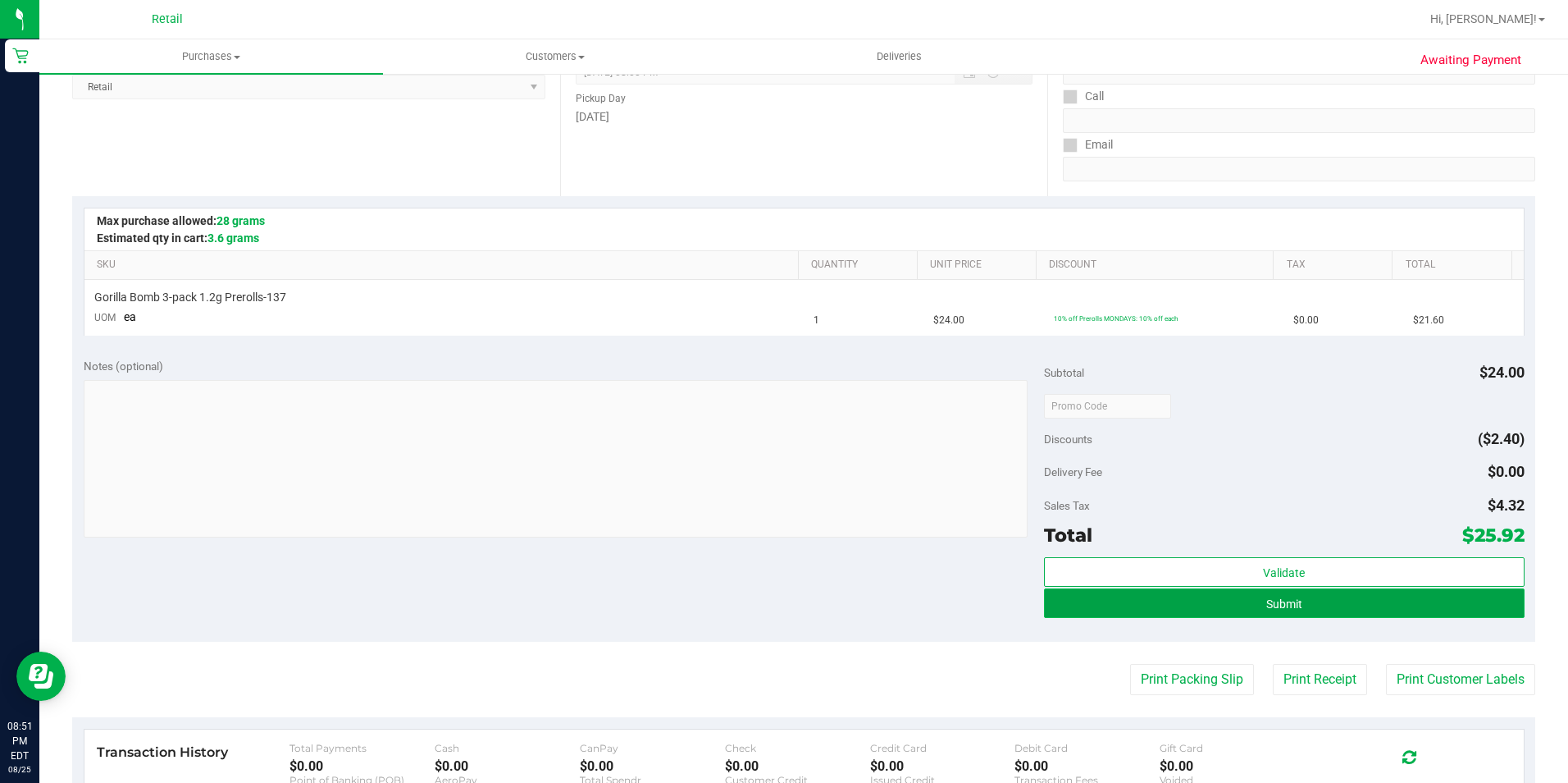
click at [1246, 600] on button "Submit" at bounding box center [1284, 603] width 480 height 30
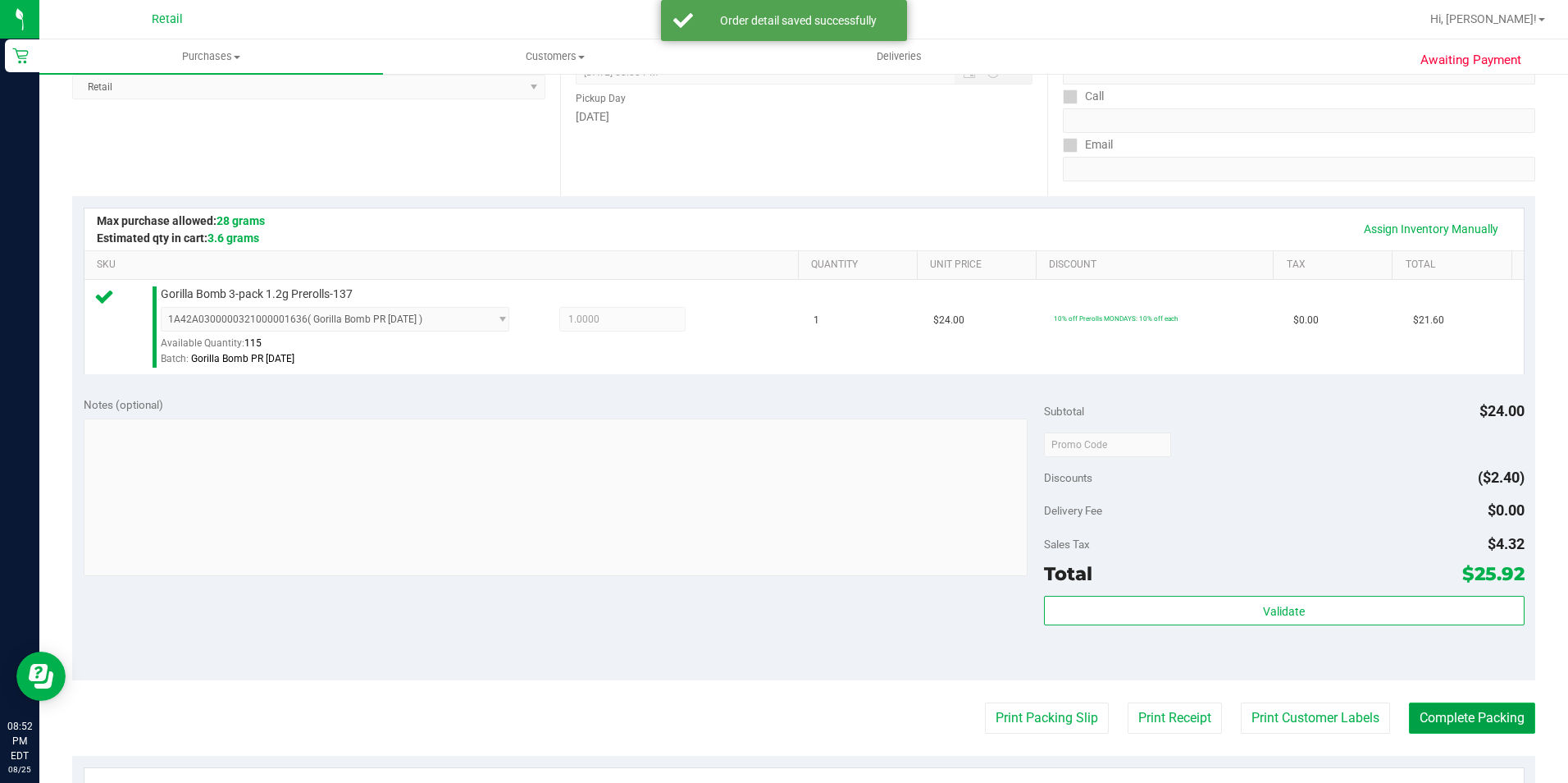
click at [1437, 725] on button "Complete Packing" at bounding box center [1472, 718] width 126 height 32
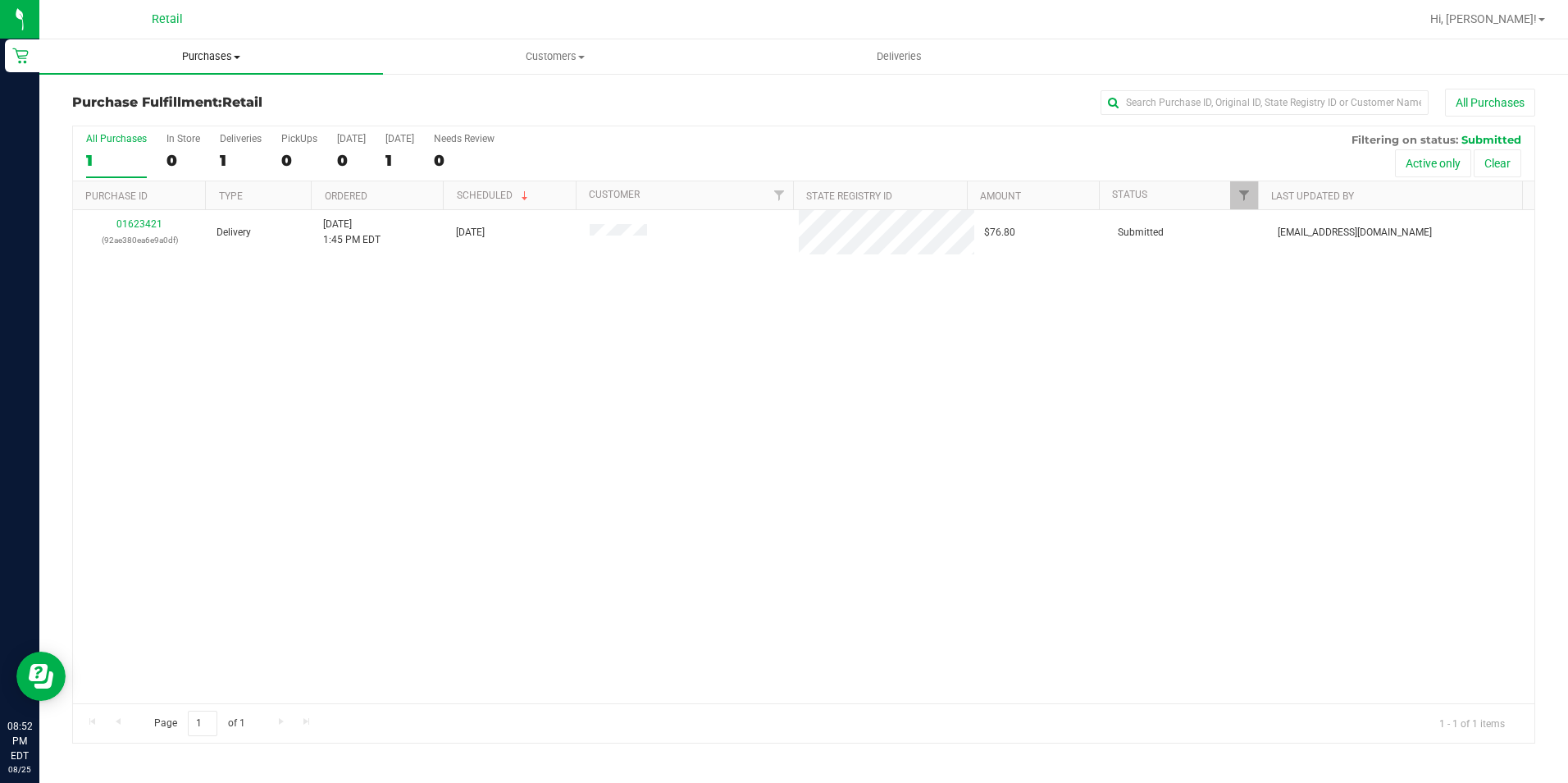
click at [193, 46] on uib-tab-heading "Purchases Summary of purchases Fulfillment All purchases" at bounding box center [211, 56] width 344 height 34
click at [199, 90] on li "Summary of purchases" at bounding box center [211, 99] width 344 height 20
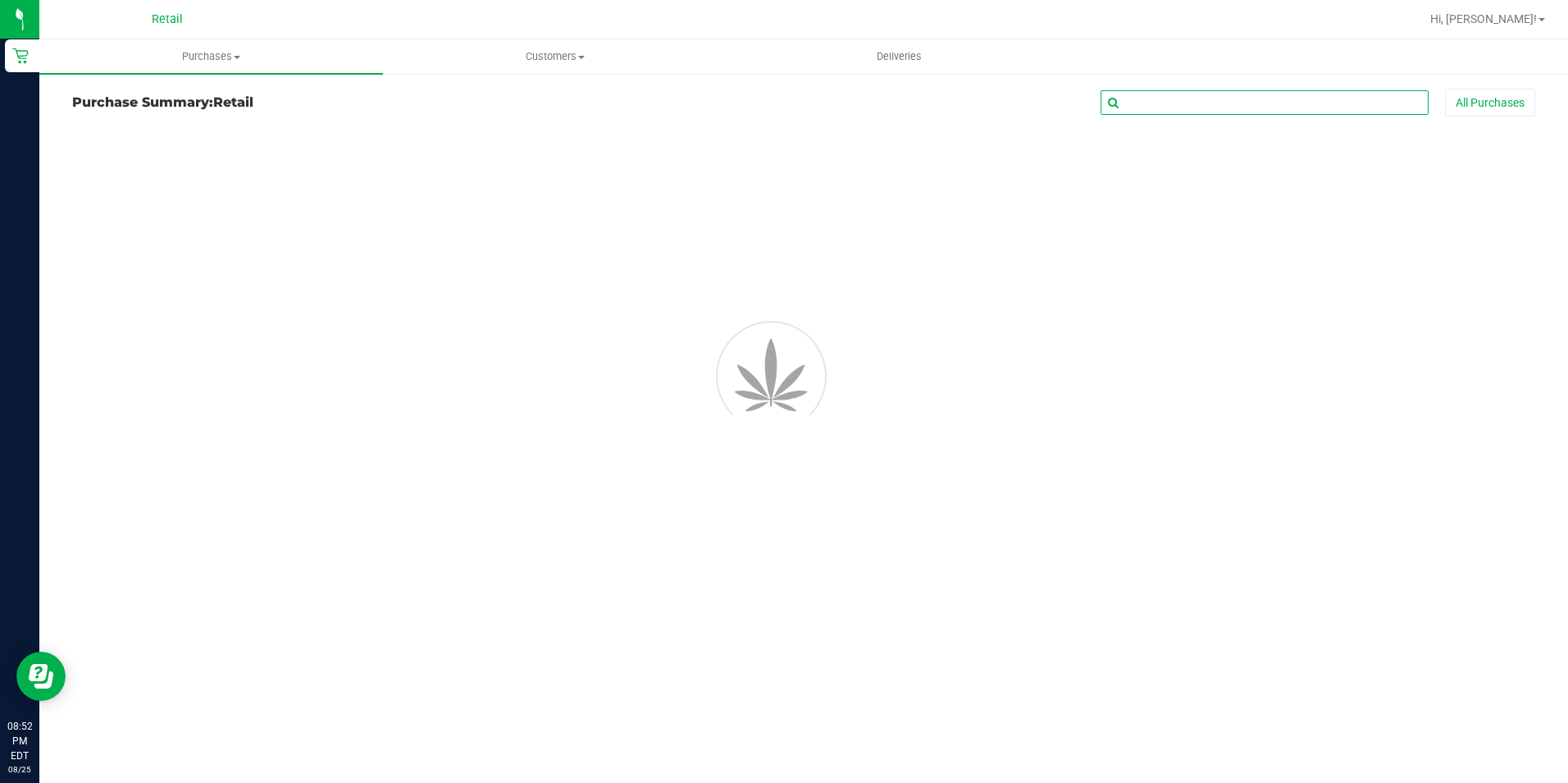
click at [1167, 105] on input "text" at bounding box center [1264, 102] width 328 height 25
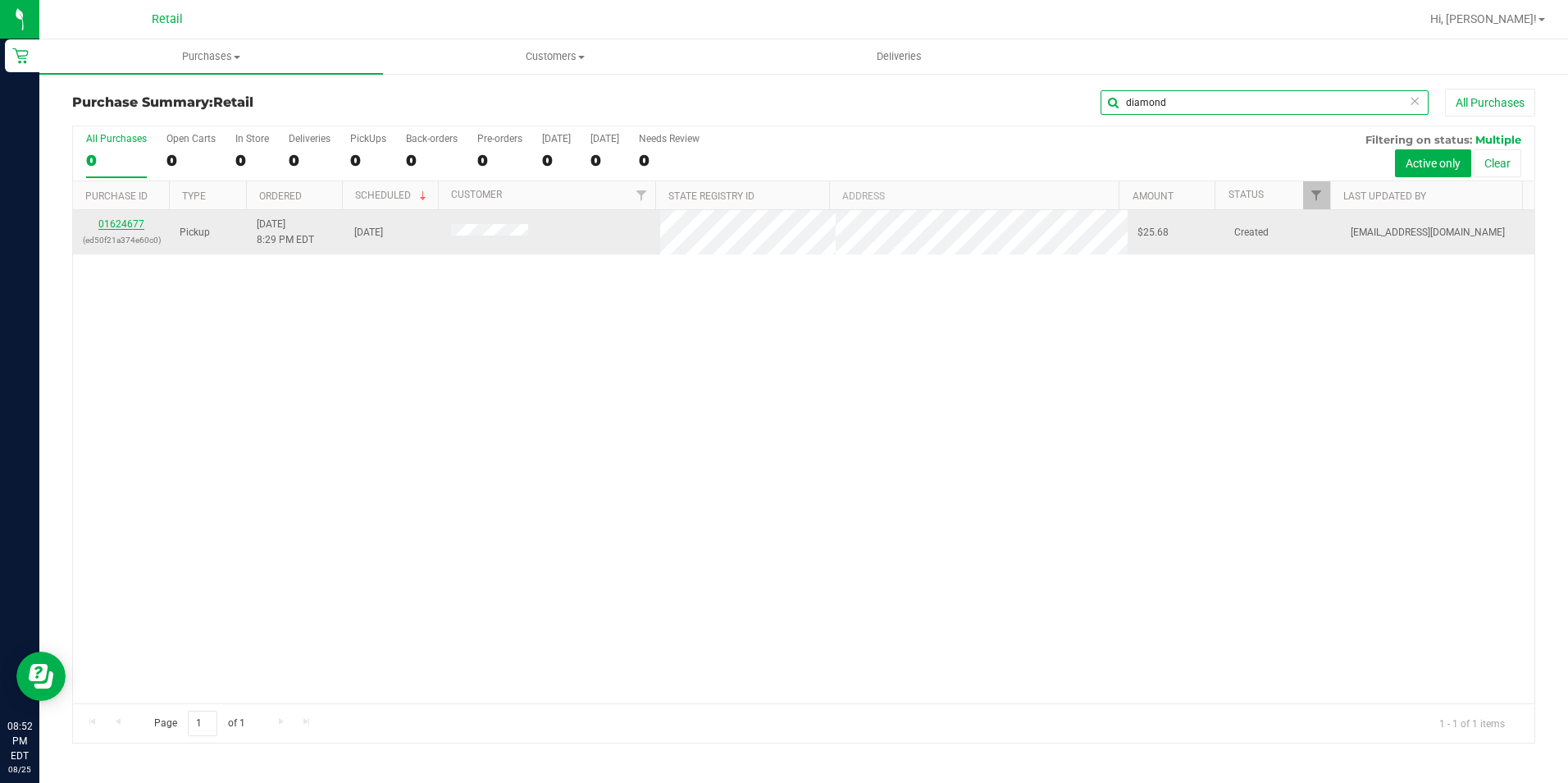
type input "diamond"
click at [125, 225] on link "01624677" at bounding box center [121, 225] width 46 height 12
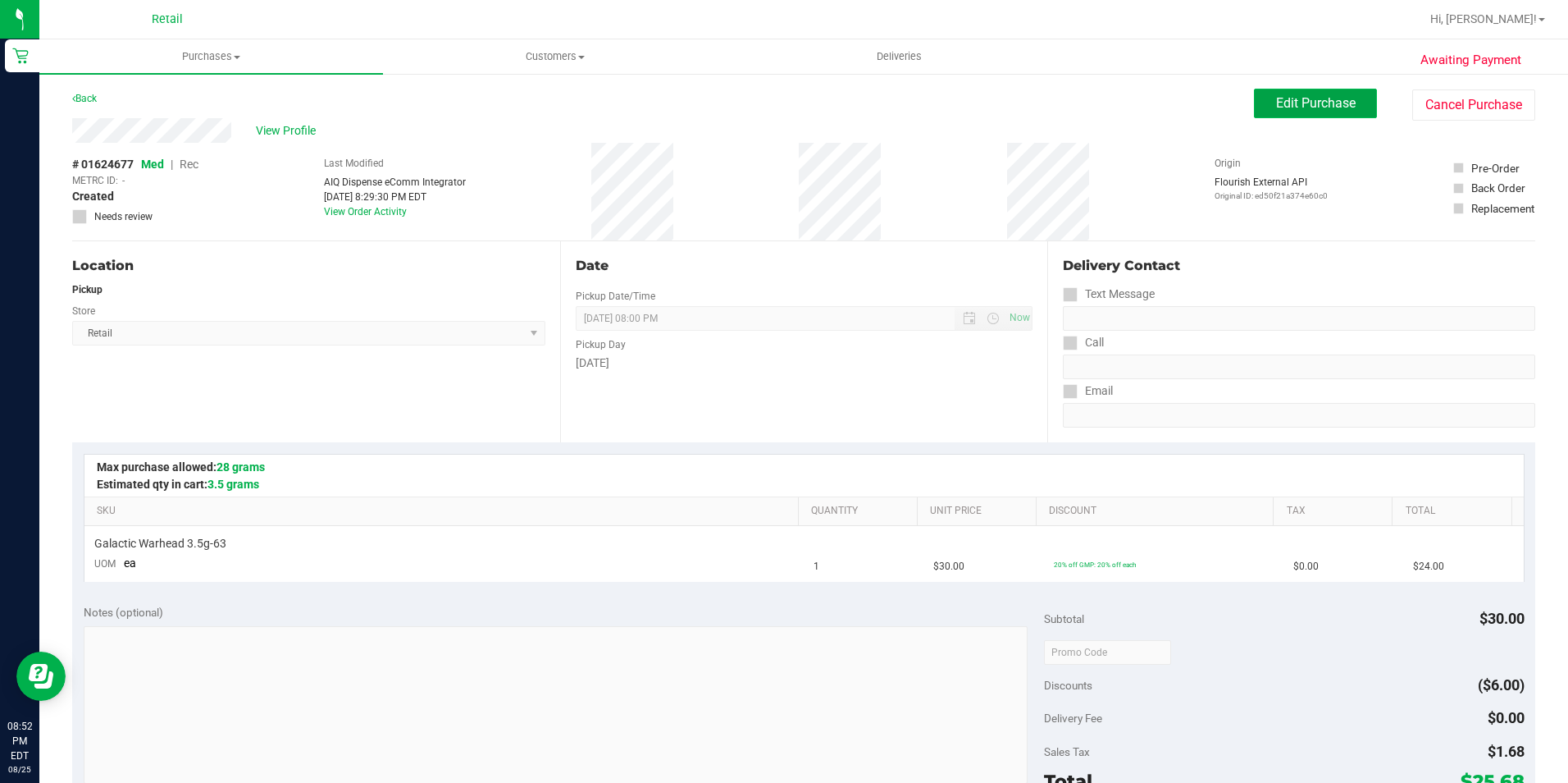
click at [1291, 96] on span "Edit Purchase" at bounding box center [1315, 103] width 80 height 16
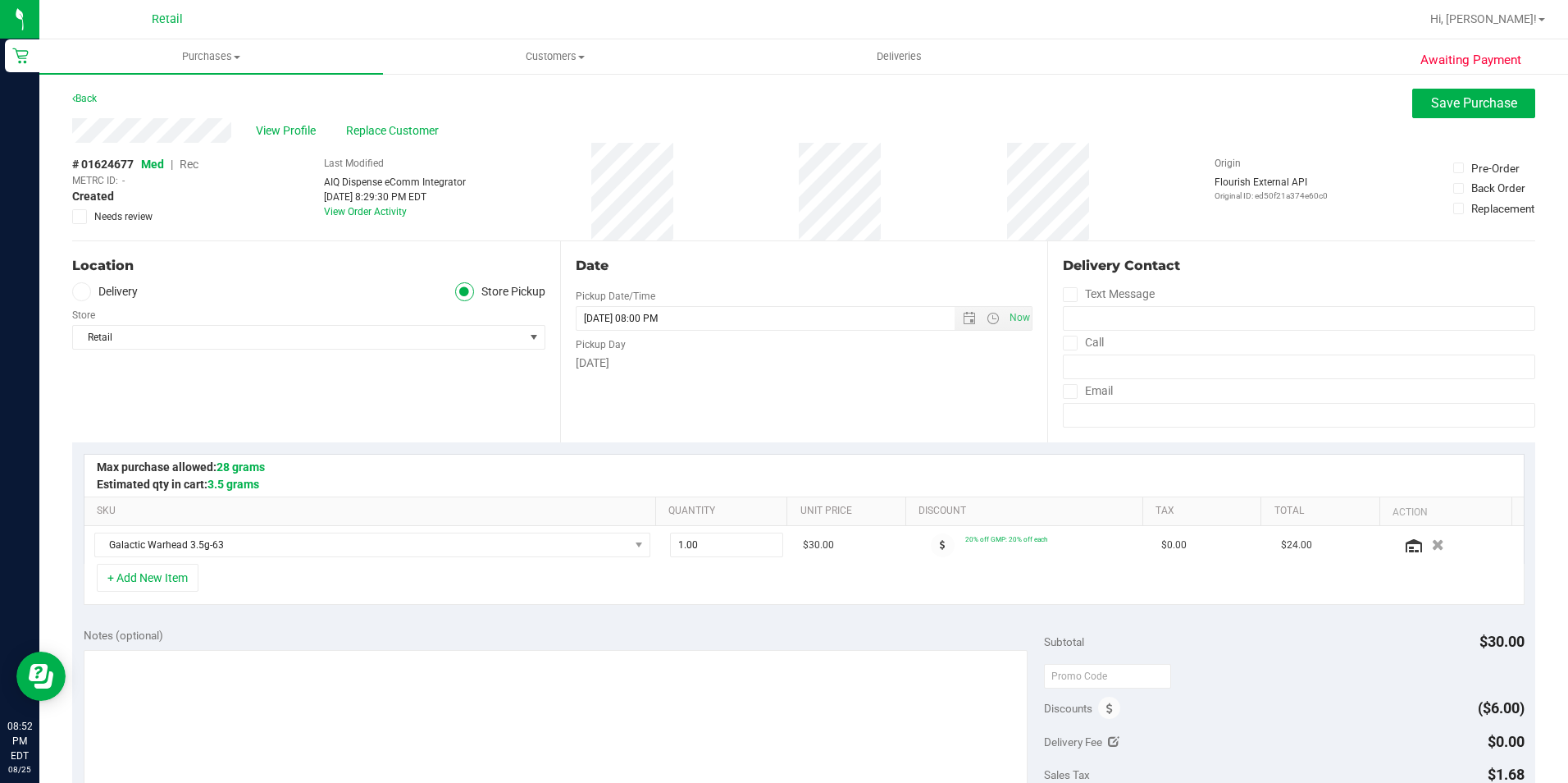
click at [189, 164] on span "Rec" at bounding box center [188, 163] width 19 height 13
click at [1470, 105] on span "Save Purchase" at bounding box center [1474, 103] width 86 height 16
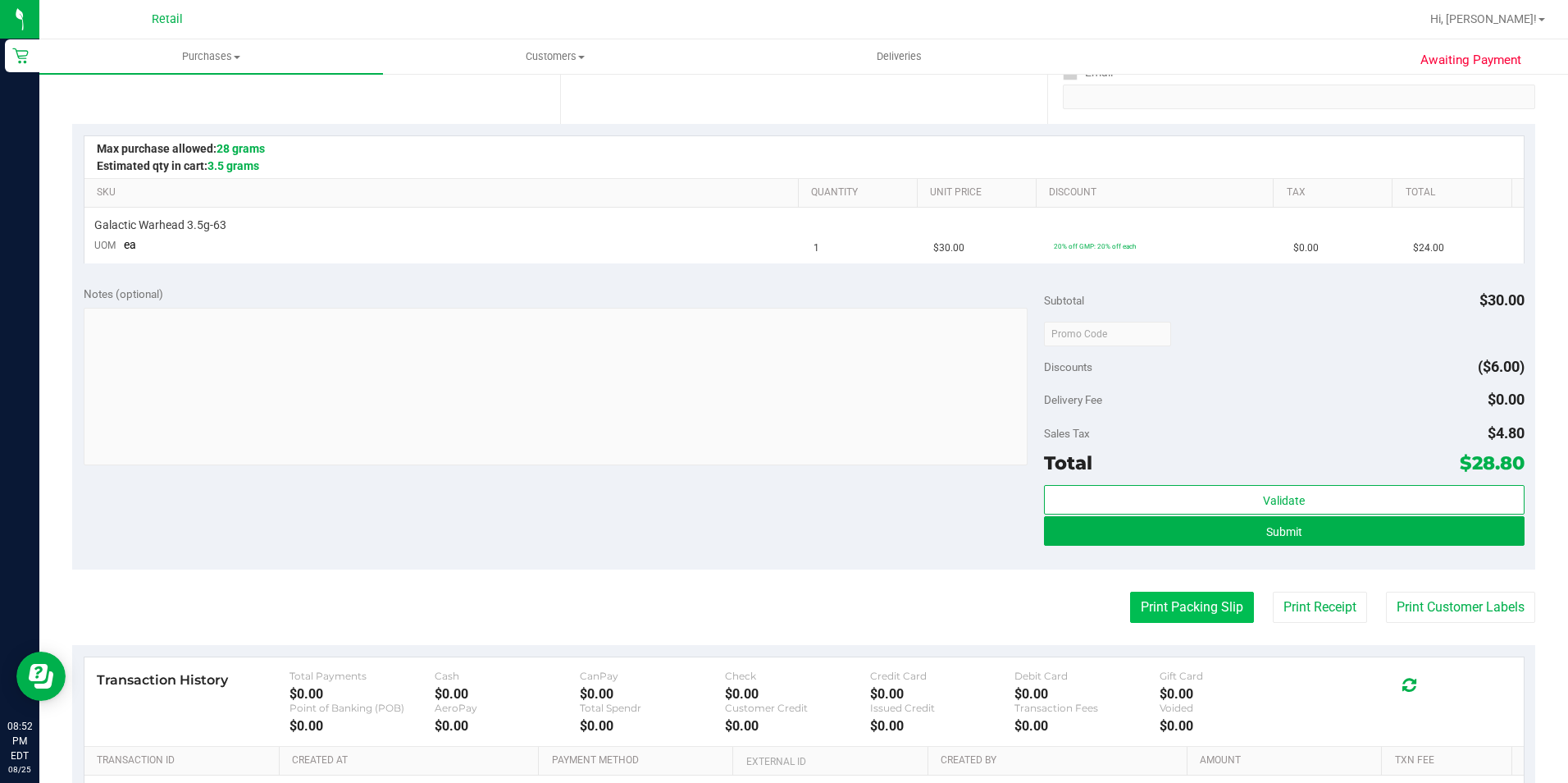
scroll to position [328, 0]
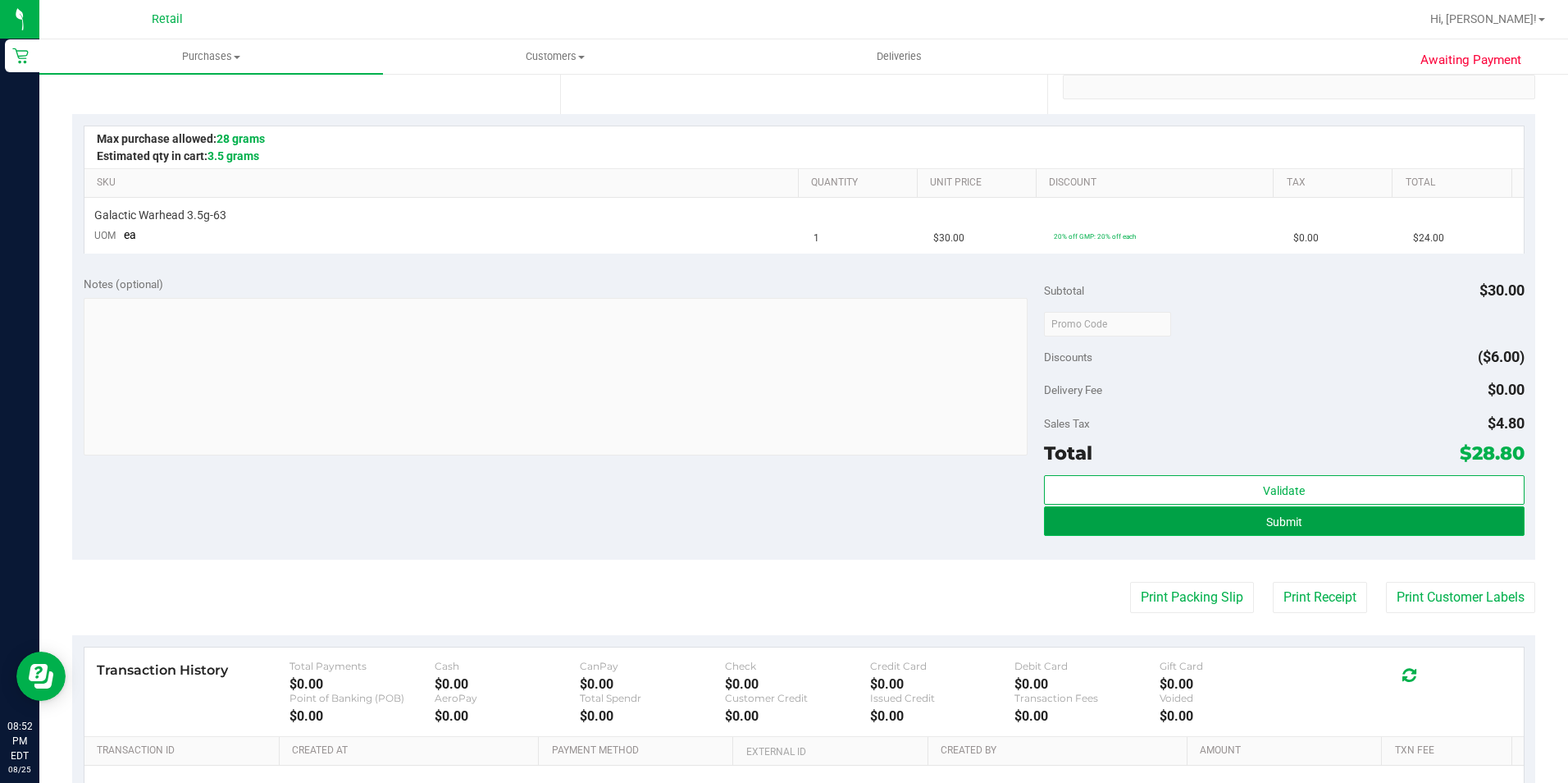
click at [1245, 530] on button "Submit" at bounding box center [1284, 521] width 480 height 30
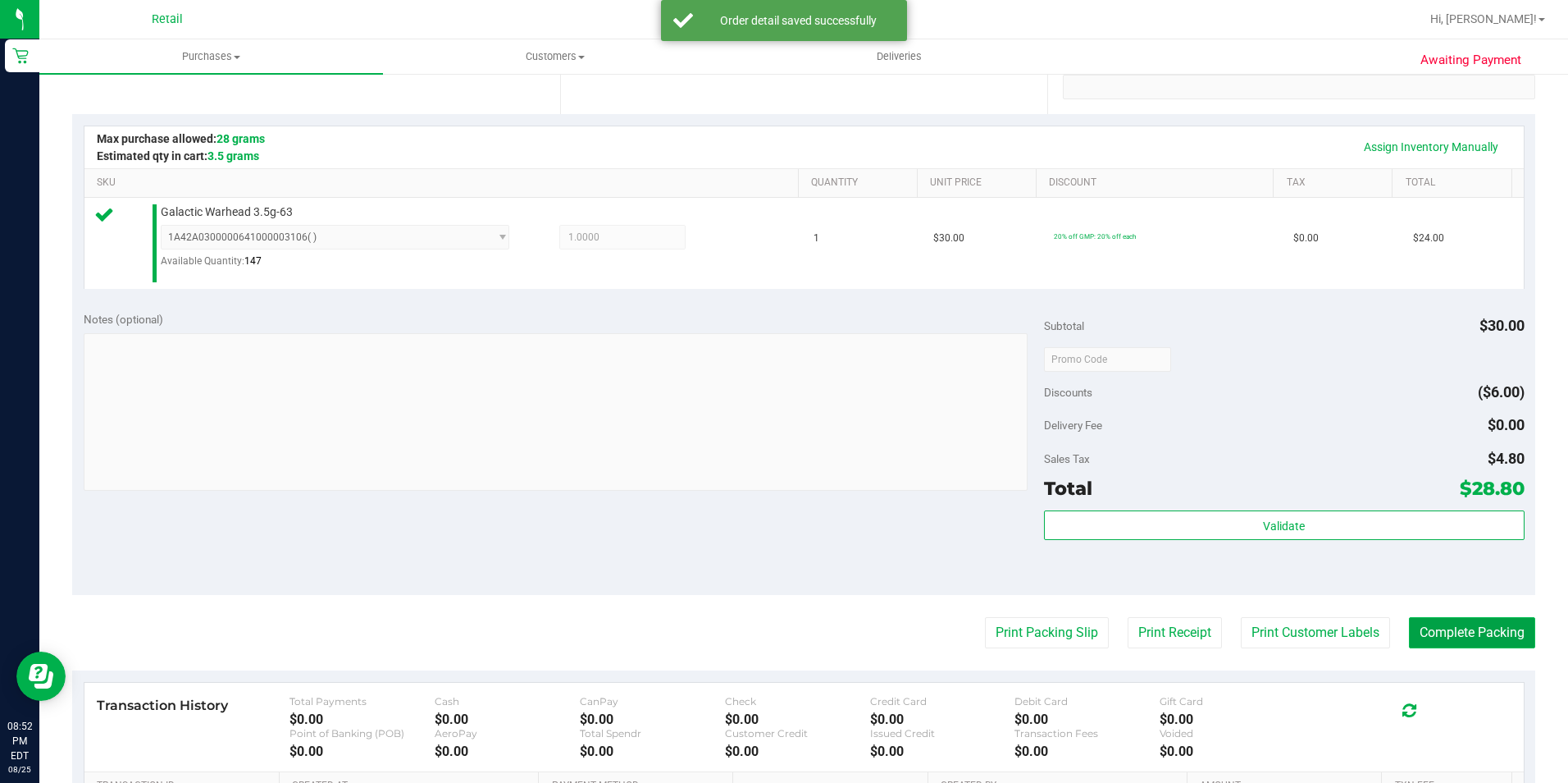
click at [1491, 643] on button "Complete Packing" at bounding box center [1472, 632] width 126 height 32
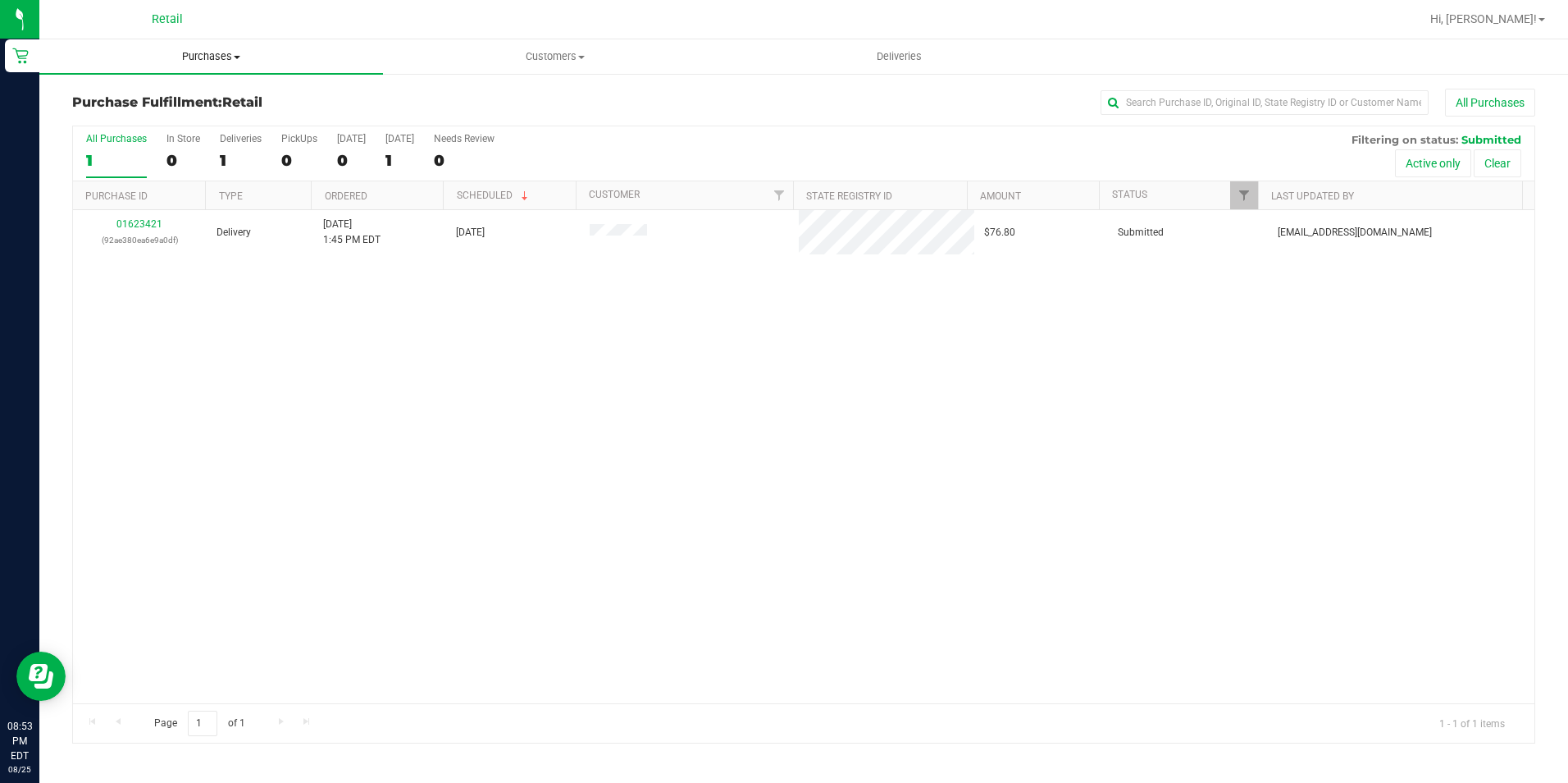
click at [185, 56] on span "Purchases" at bounding box center [211, 56] width 344 height 15
click at [169, 107] on li "Summary of purchases" at bounding box center [211, 99] width 344 height 20
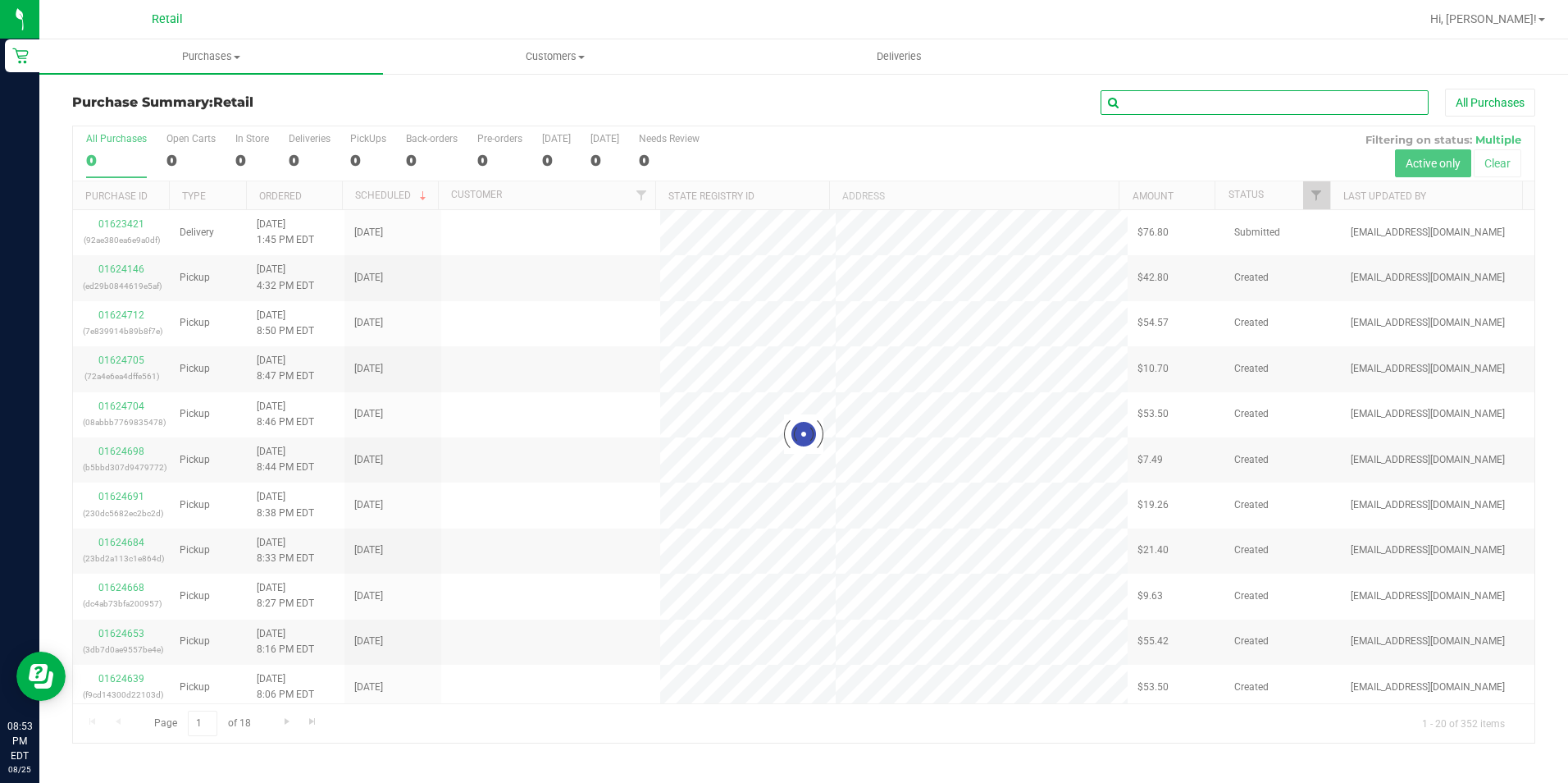
click at [1191, 105] on input "text" at bounding box center [1264, 102] width 328 height 25
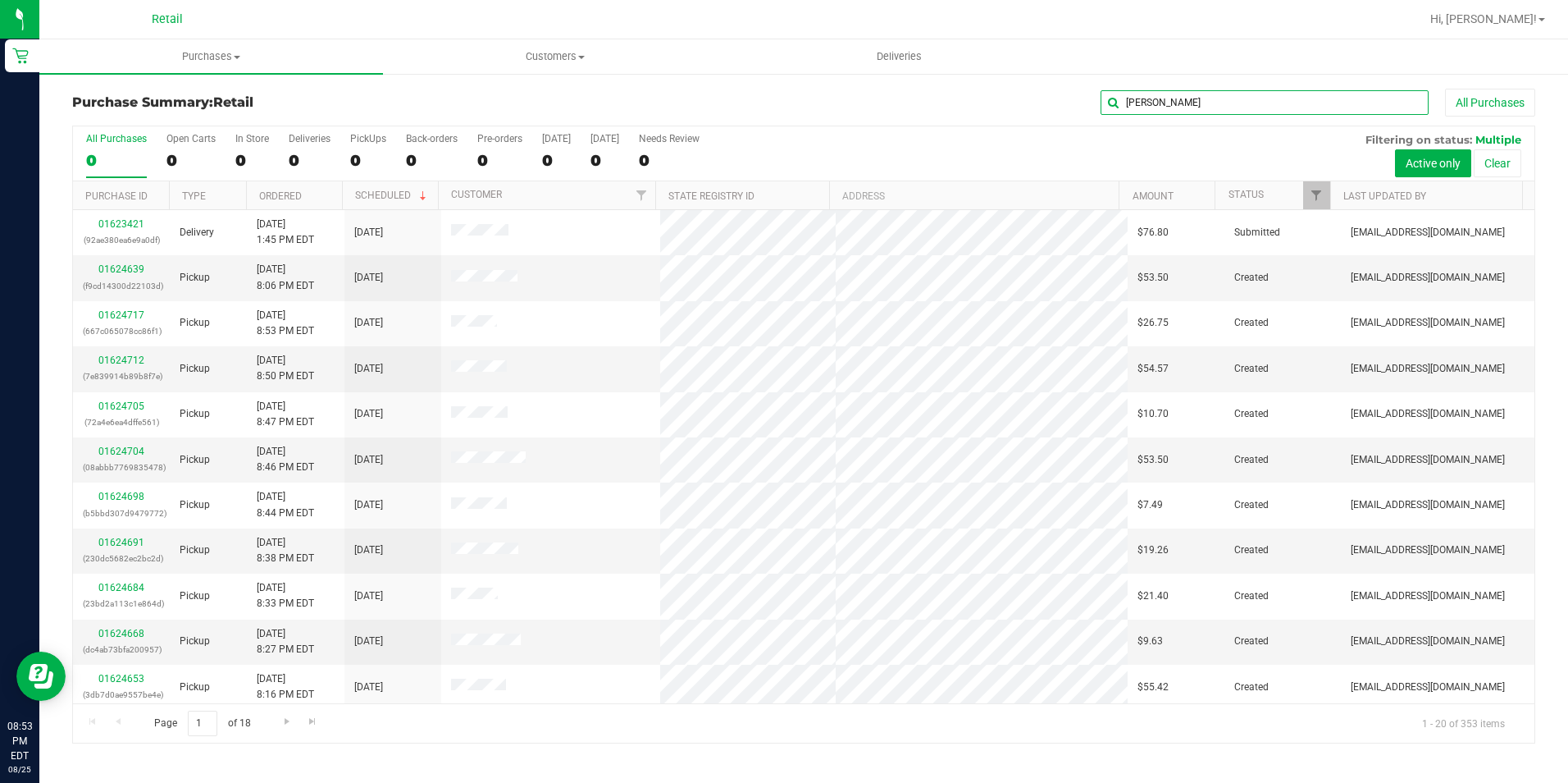
type input "[PERSON_NAME]"
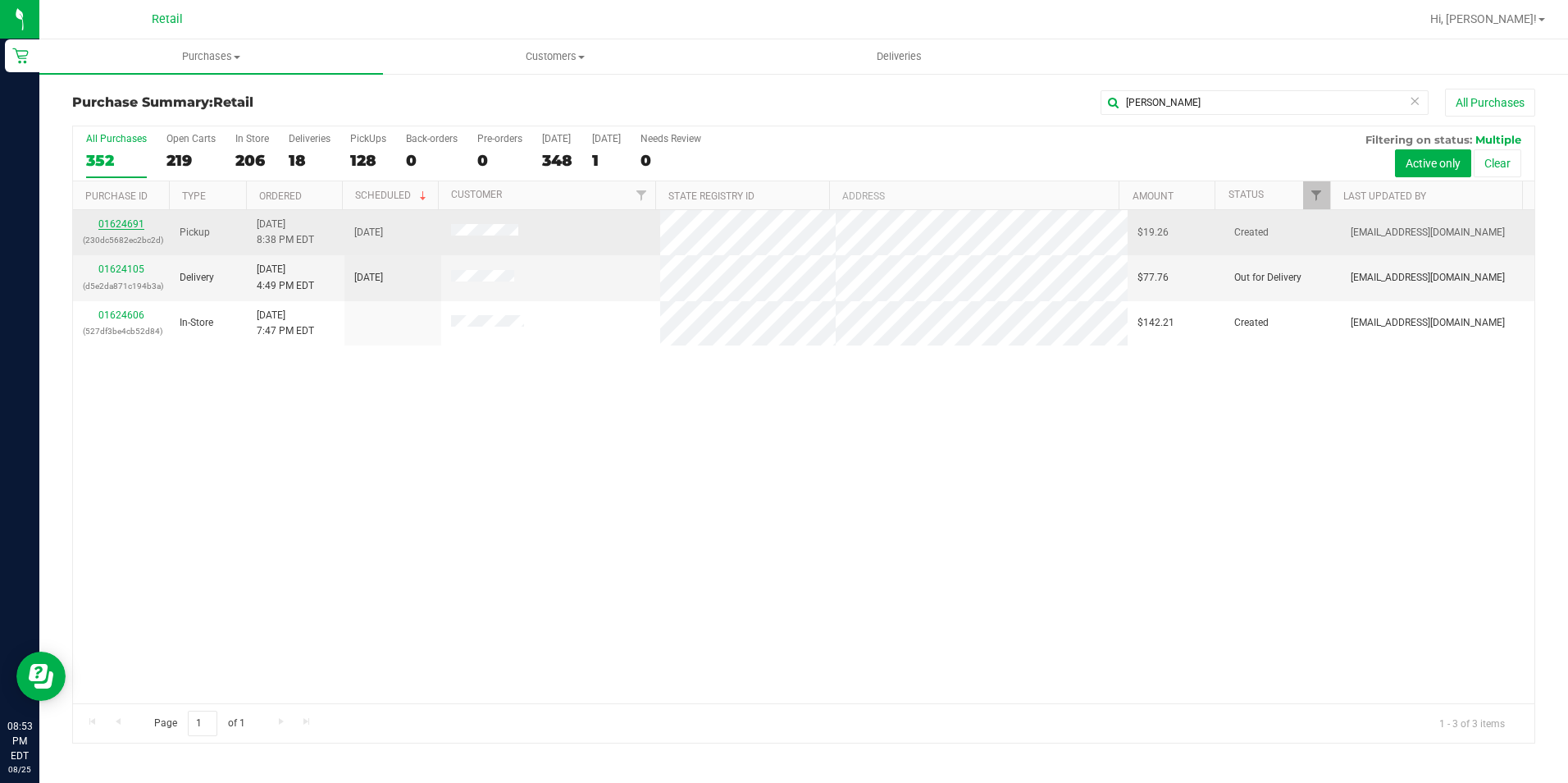
click at [115, 219] on link "01624691" at bounding box center [121, 225] width 46 height 12
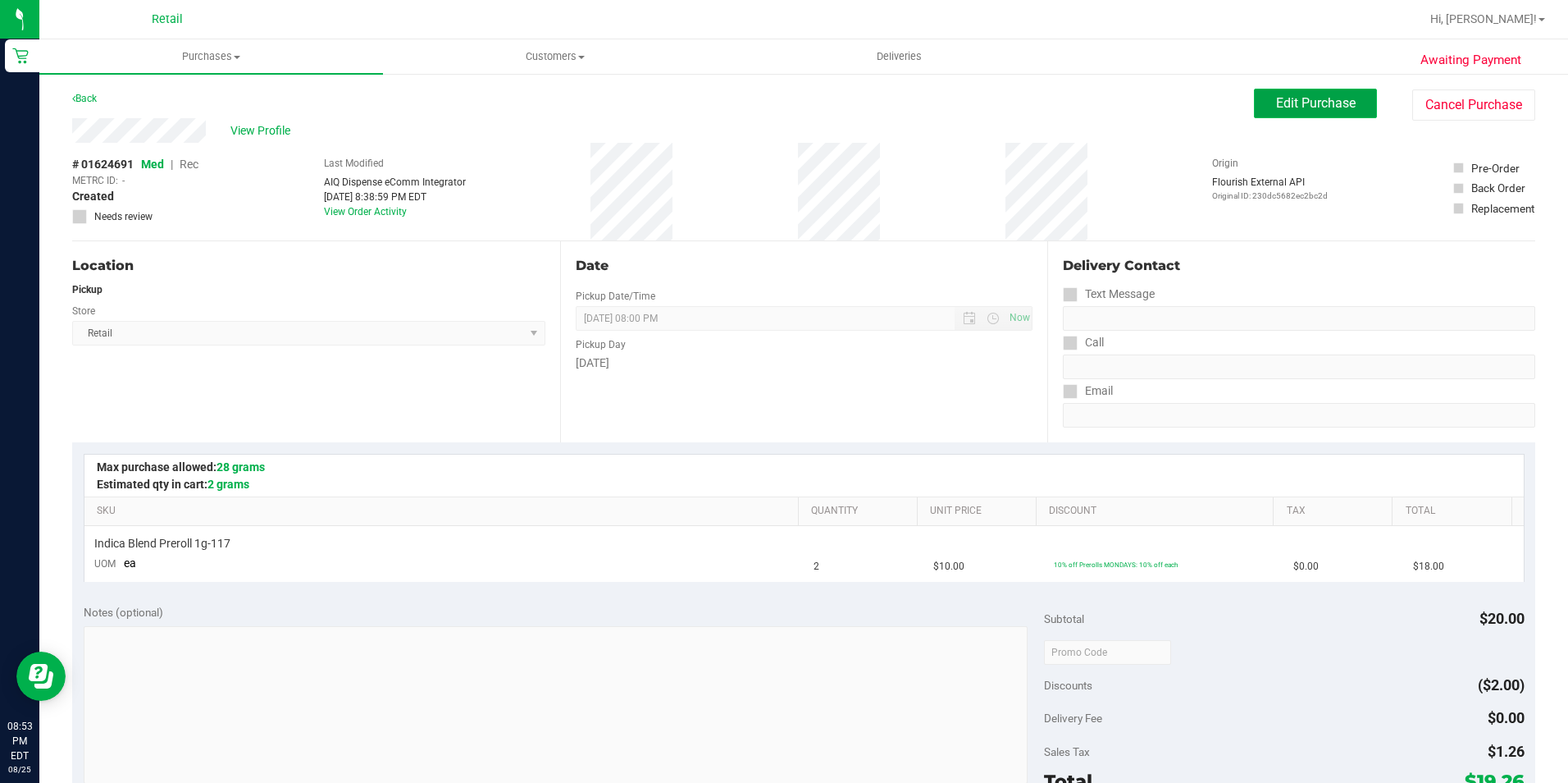
click at [1318, 110] on button "Edit Purchase" at bounding box center [1315, 103] width 123 height 30
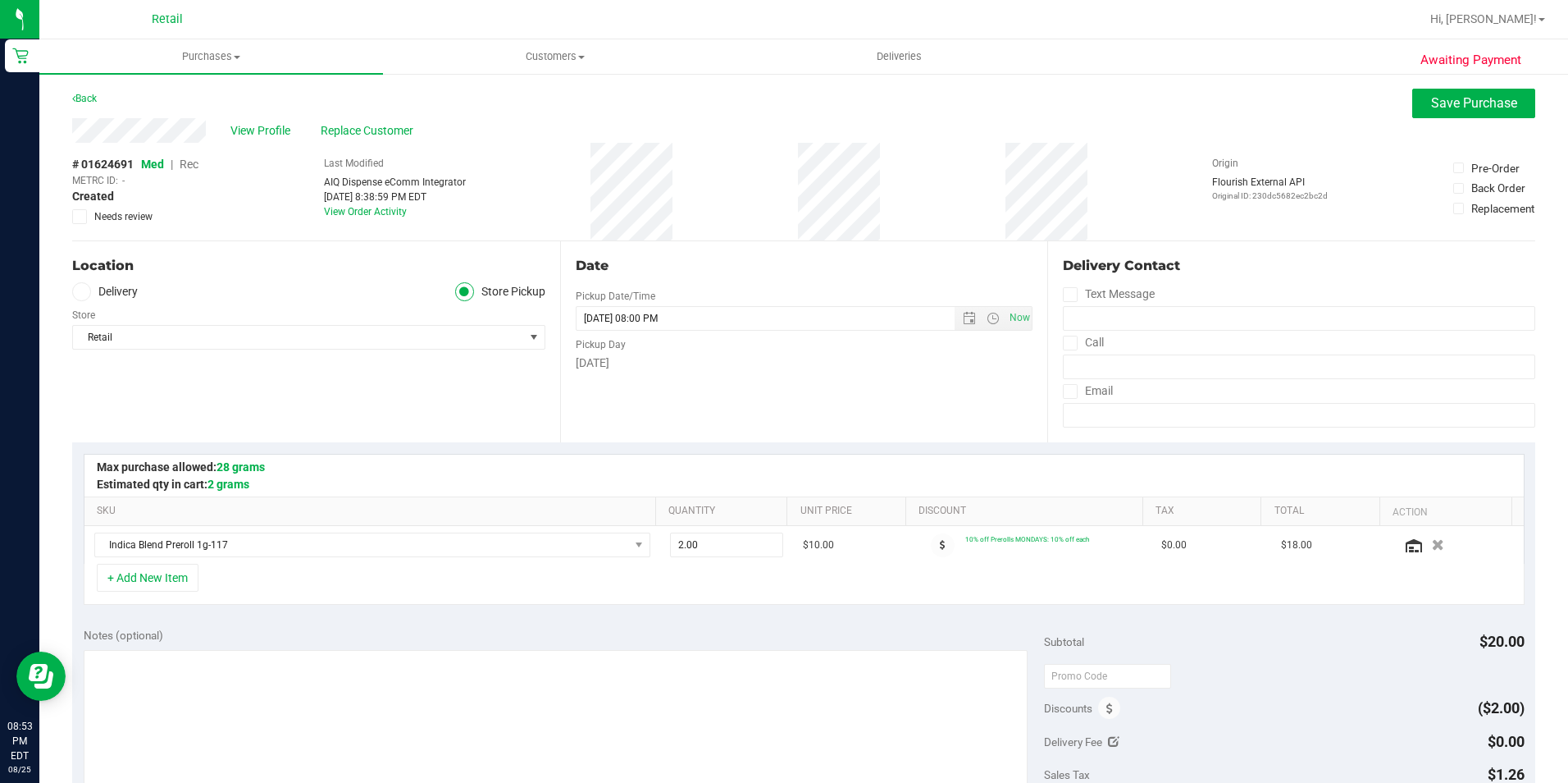
click at [189, 165] on span "Rec" at bounding box center [188, 163] width 19 height 13
click at [1452, 111] on button "Save Purchase" at bounding box center [1474, 103] width 123 height 30
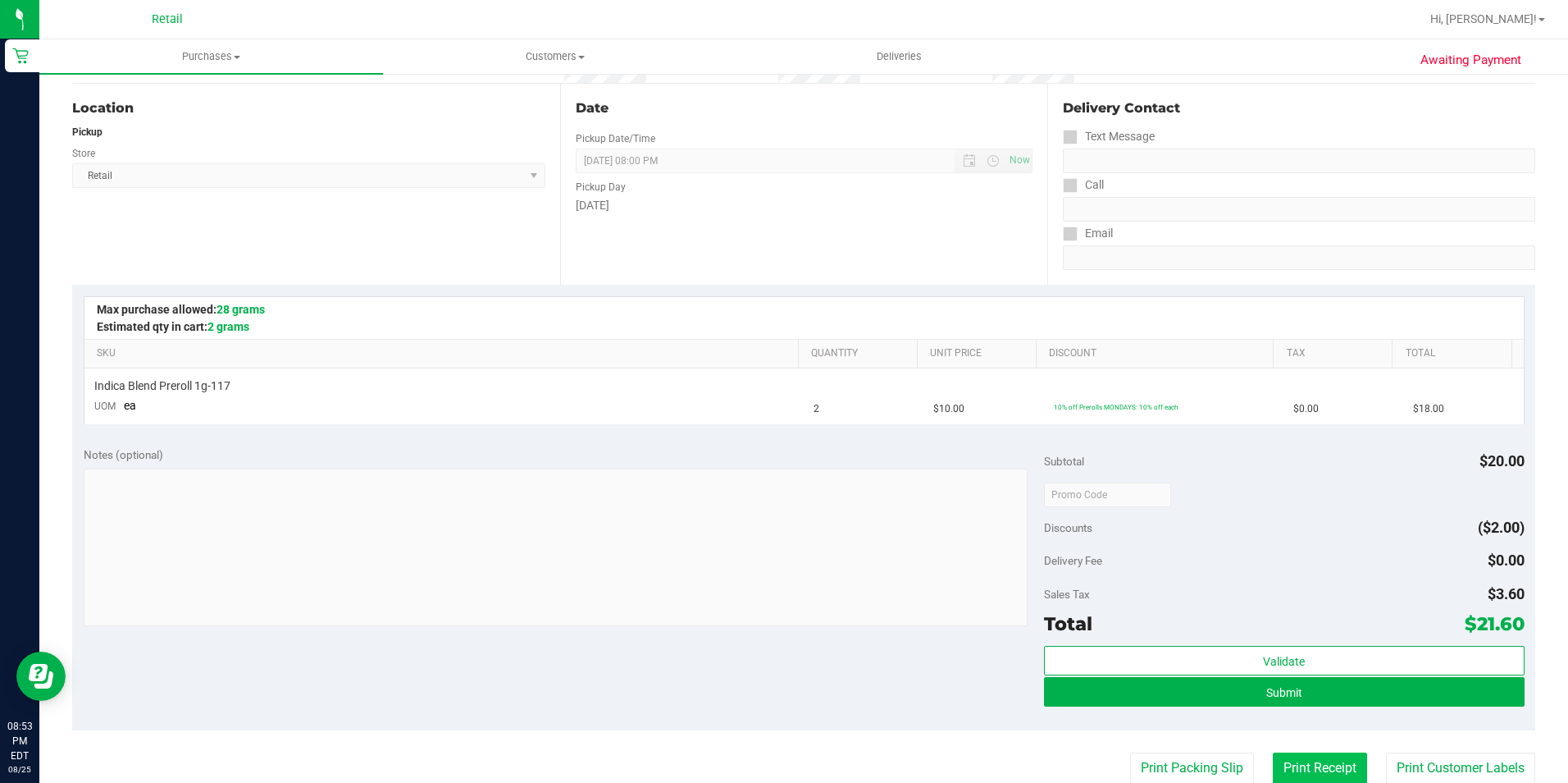
scroll to position [246, 0]
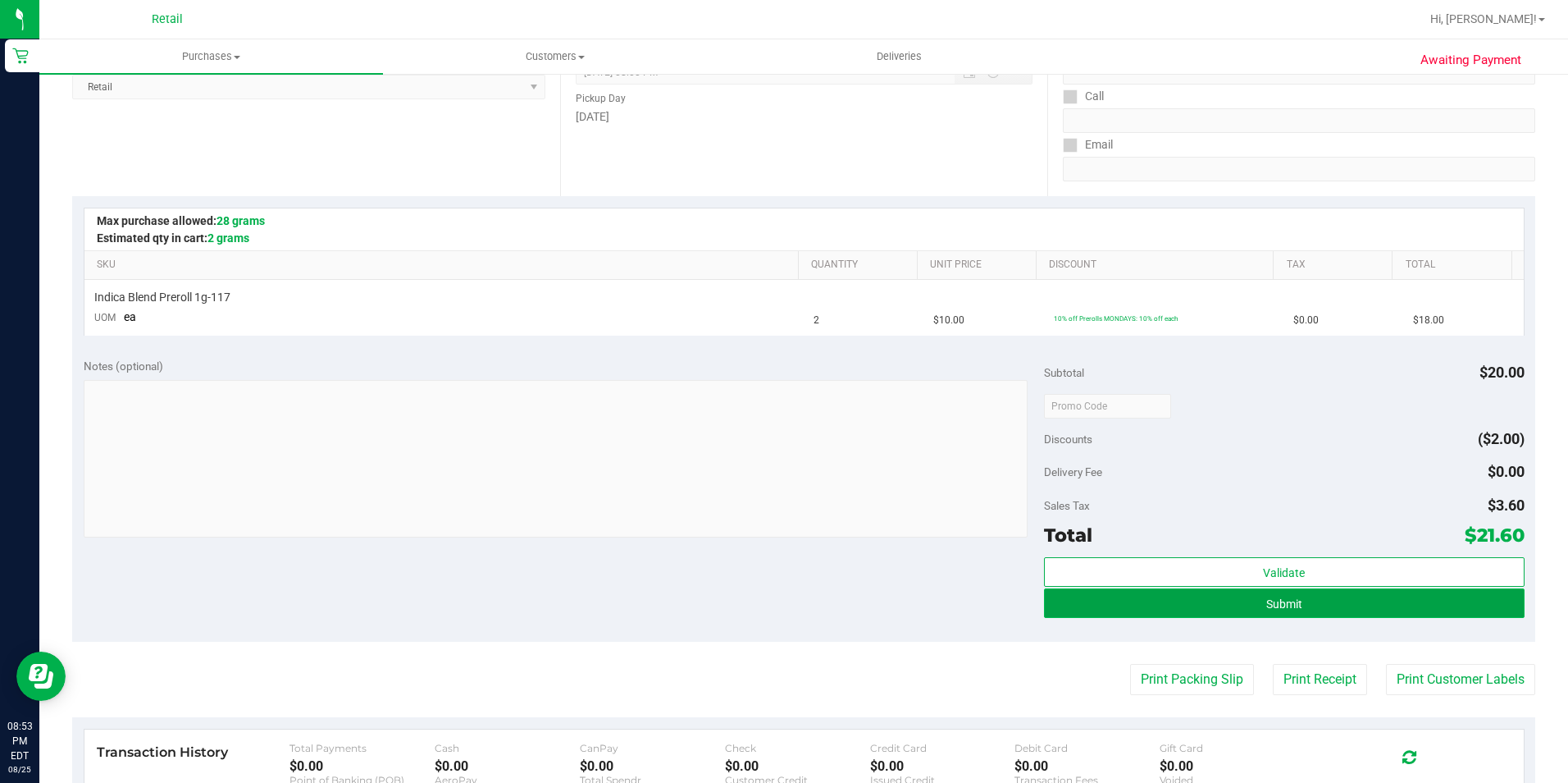
click at [1285, 608] on span "Submit" at bounding box center [1284, 603] width 36 height 13
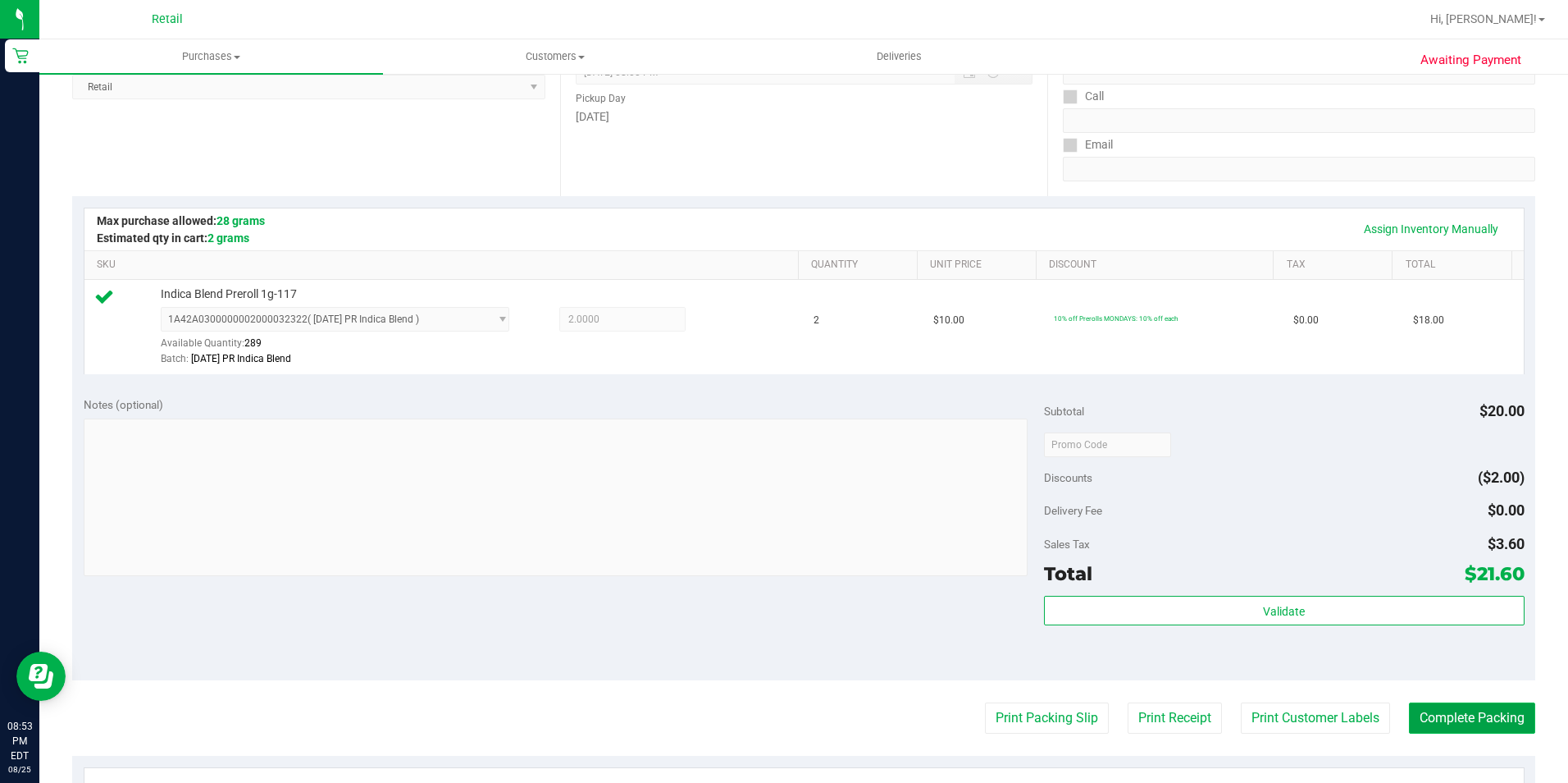
click at [1431, 722] on button "Complete Packing" at bounding box center [1472, 718] width 126 height 32
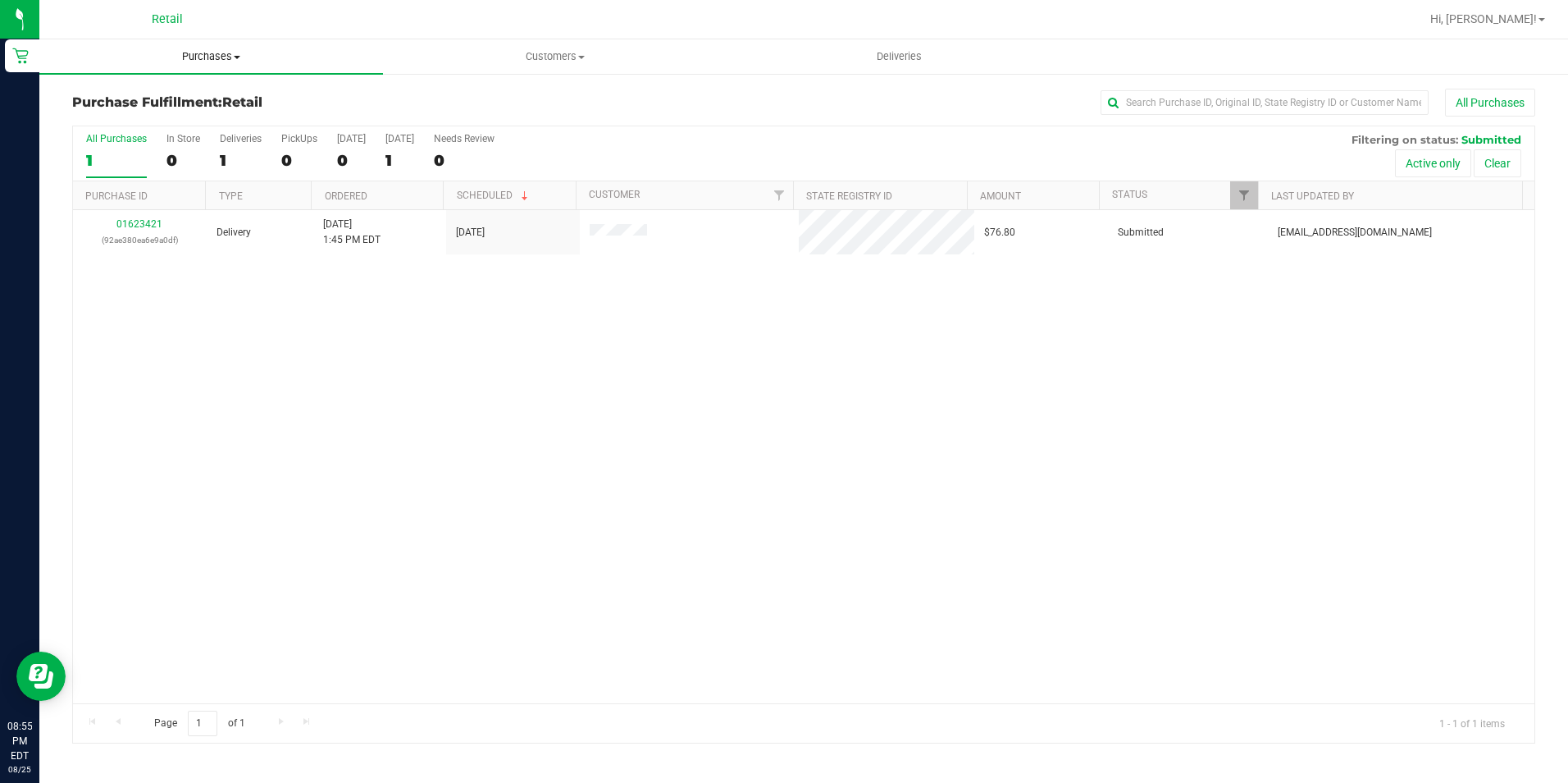
click at [208, 50] on span "Purchases" at bounding box center [211, 56] width 344 height 15
click at [190, 88] on ul "Summary of purchases Fulfillment All purchases" at bounding box center [211, 119] width 344 height 89
click at [205, 52] on span "Purchases" at bounding box center [211, 56] width 344 height 15
click at [187, 104] on span "Summary of purchases" at bounding box center [123, 98] width 168 height 14
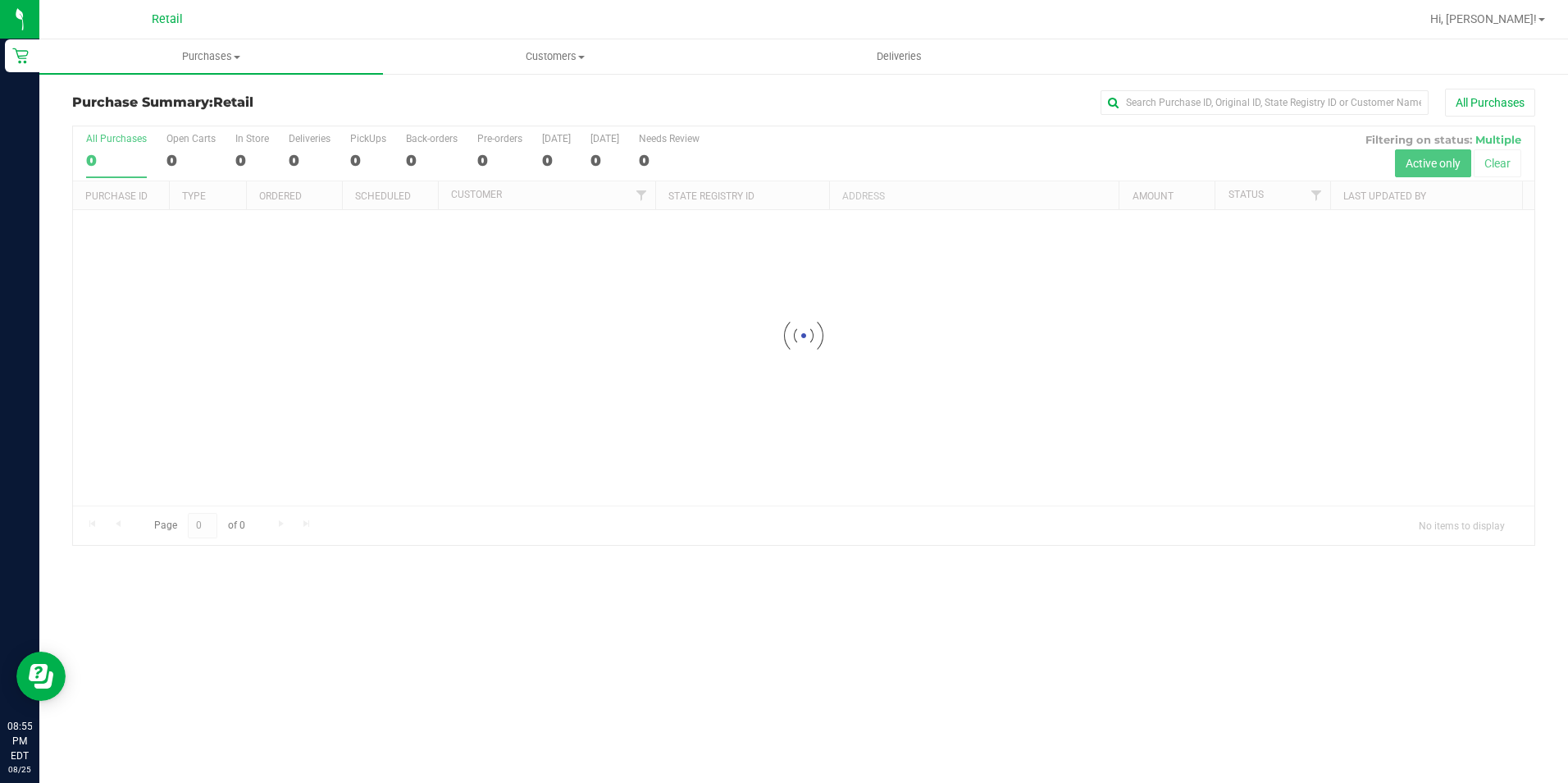
click at [1230, 115] on div "All Purchases" at bounding box center [1047, 102] width 975 height 28
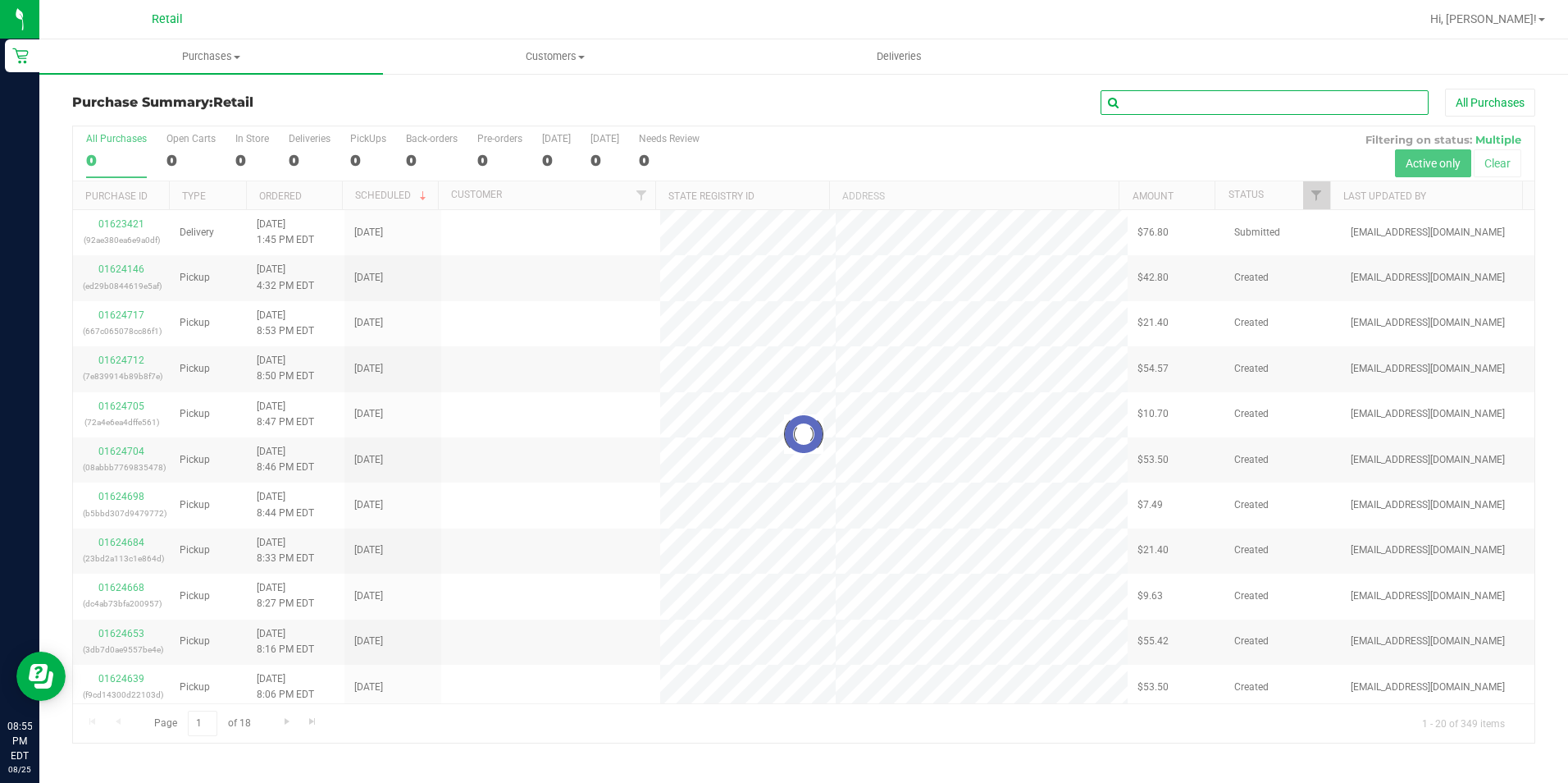
click at [1230, 103] on input "text" at bounding box center [1264, 102] width 328 height 25
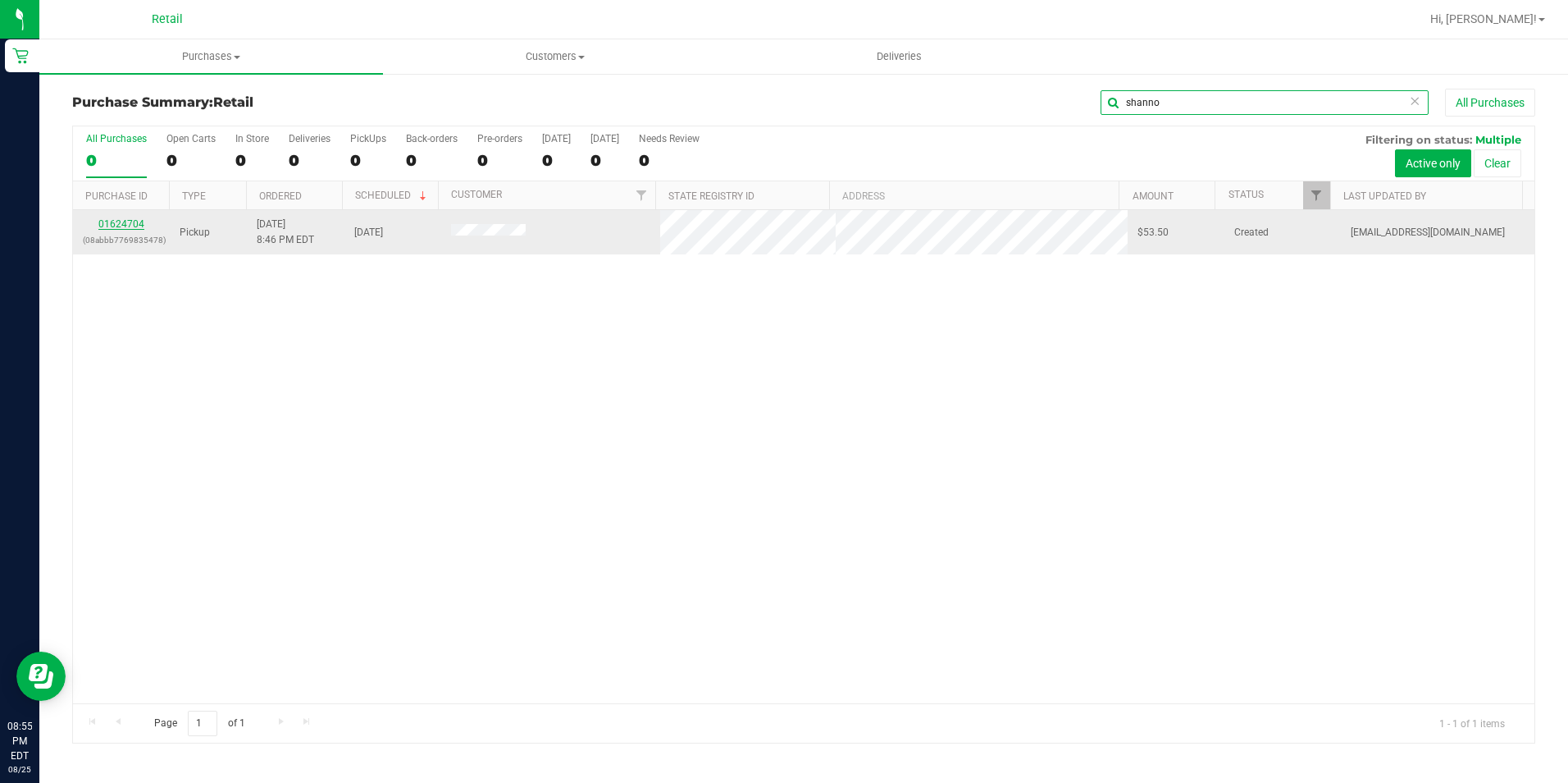
type input "shanno"
click at [110, 224] on link "01624704" at bounding box center [121, 225] width 46 height 12
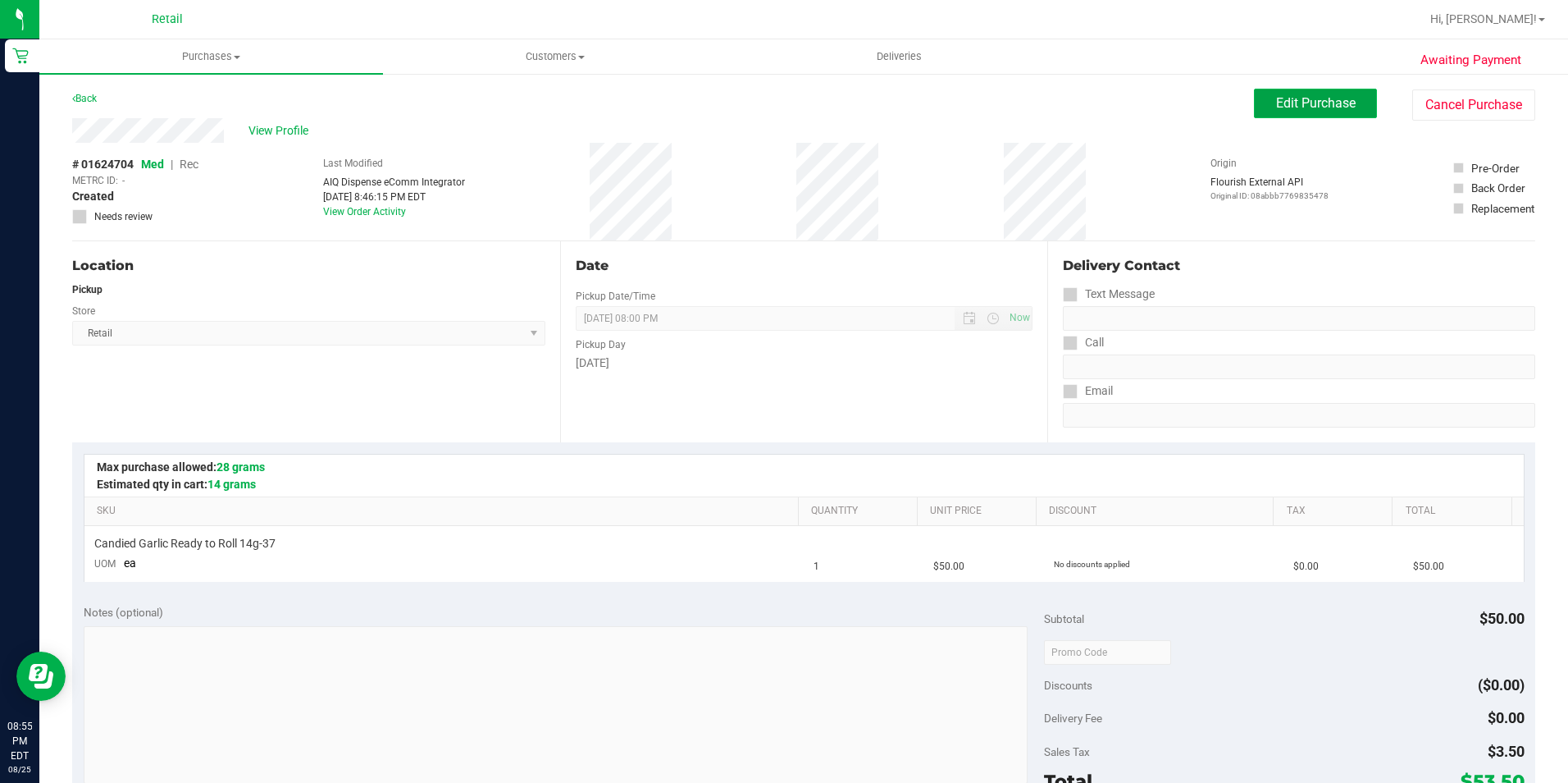
click at [1313, 106] on span "Edit Purchase" at bounding box center [1315, 103] width 80 height 16
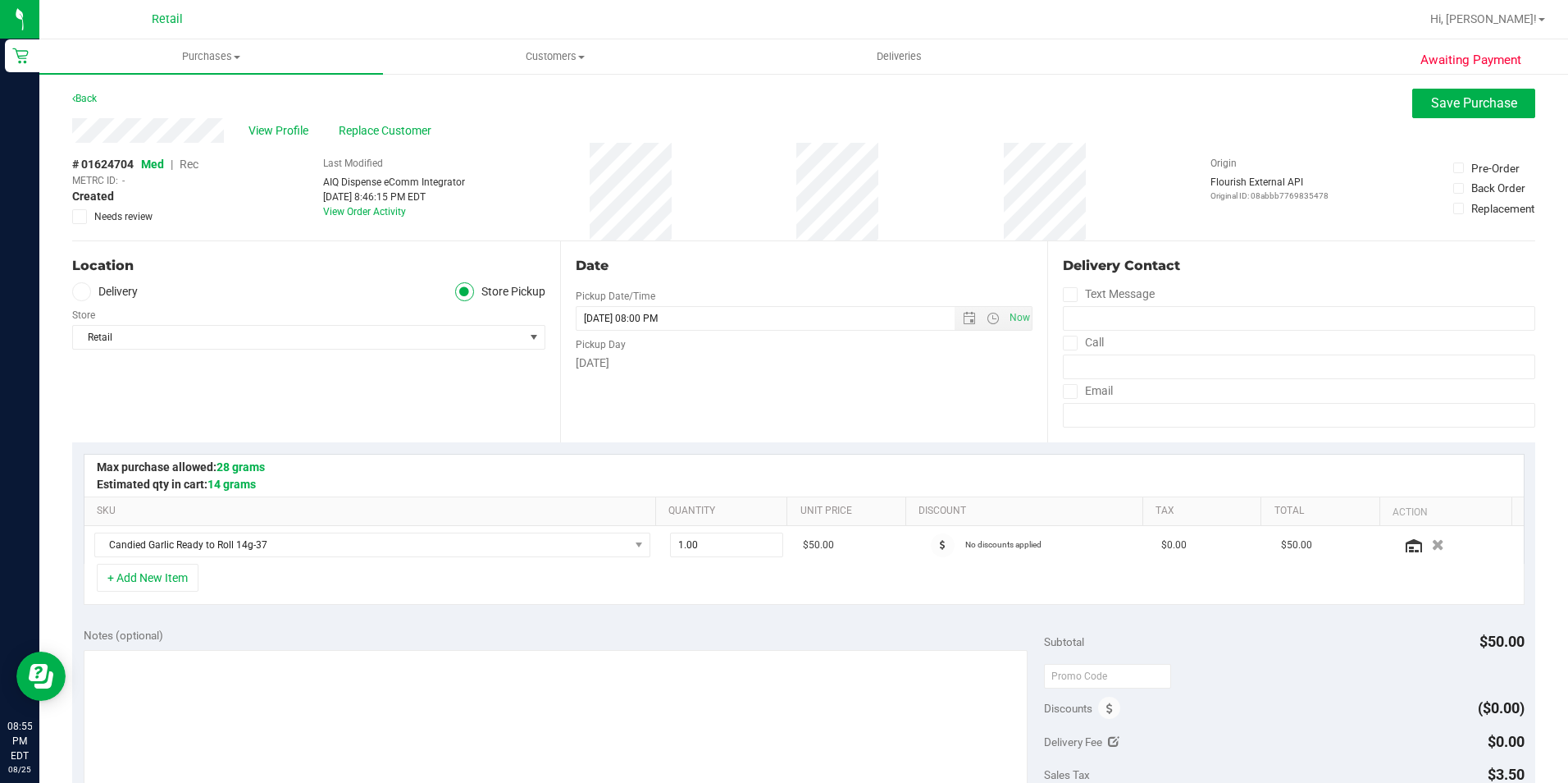
click at [180, 165] on span "Med | Rec" at bounding box center [169, 163] width 57 height 13
drag, startPoint x: 189, startPoint y: 165, endPoint x: 199, endPoint y: 162, distance: 10.4
click at [190, 164] on span "Rec" at bounding box center [188, 163] width 19 height 13
click at [1447, 104] on span "Save Purchase" at bounding box center [1474, 103] width 86 height 16
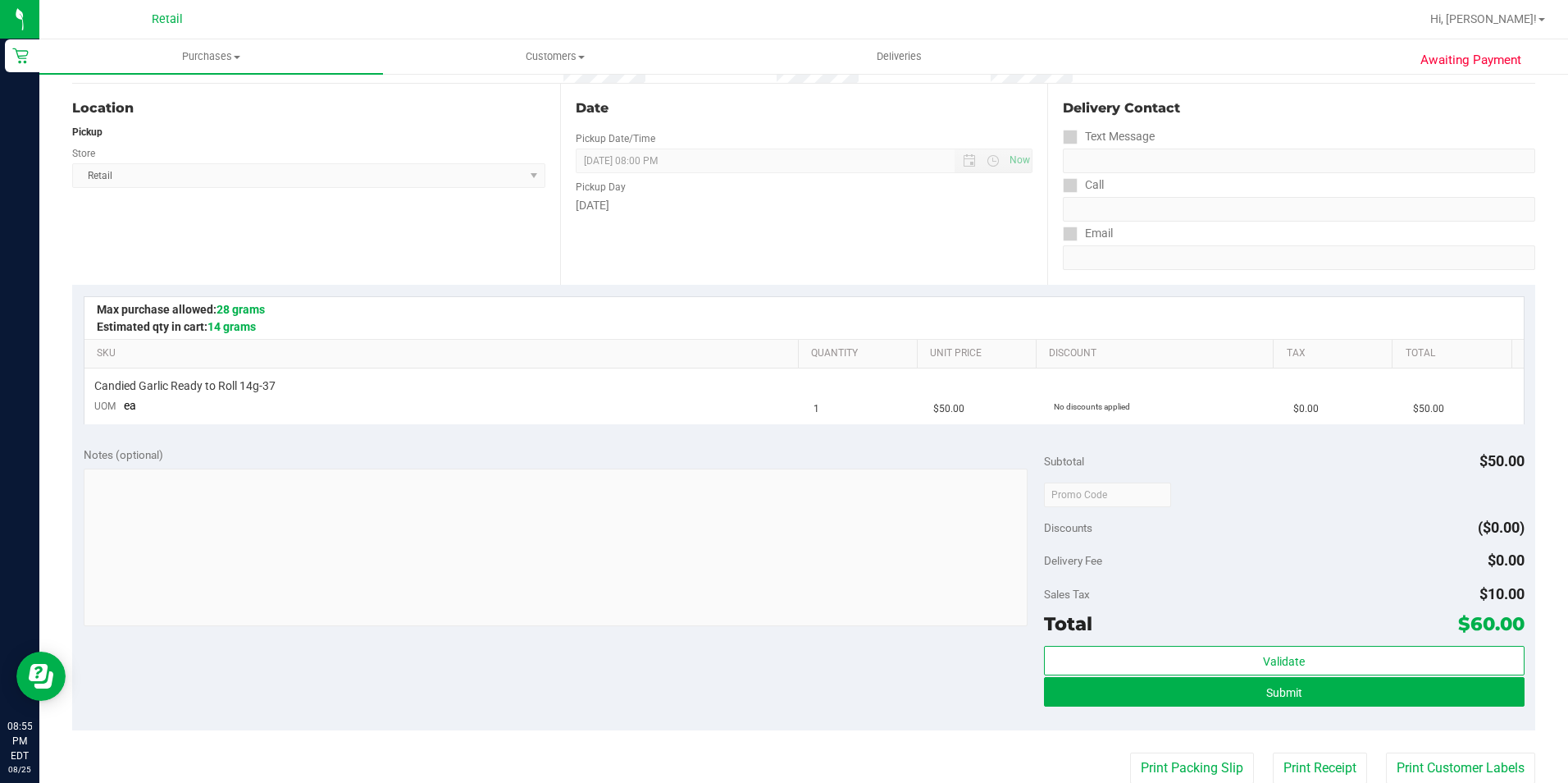
scroll to position [164, 0]
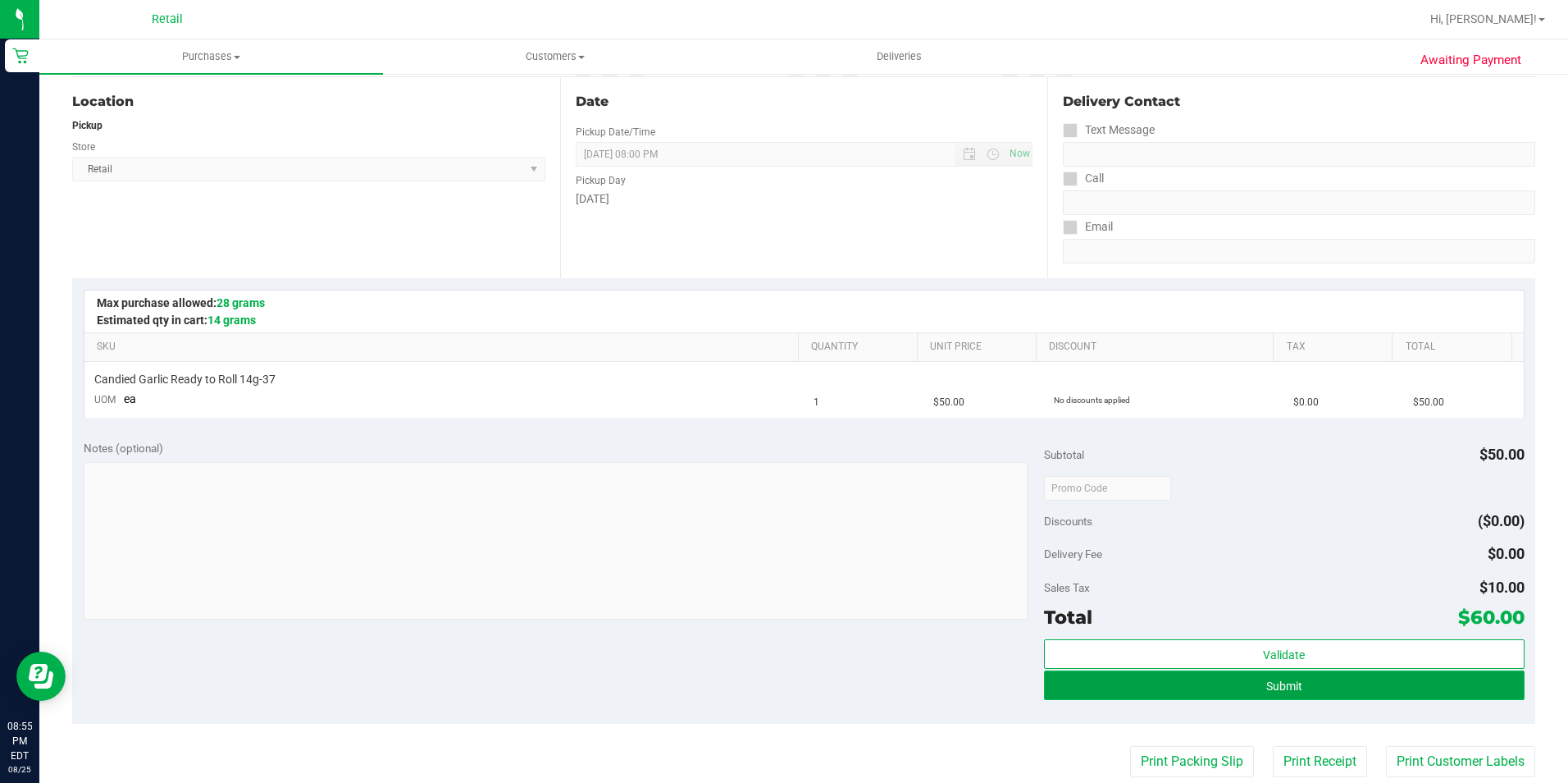
click at [1273, 686] on span "Submit" at bounding box center [1284, 685] width 36 height 13
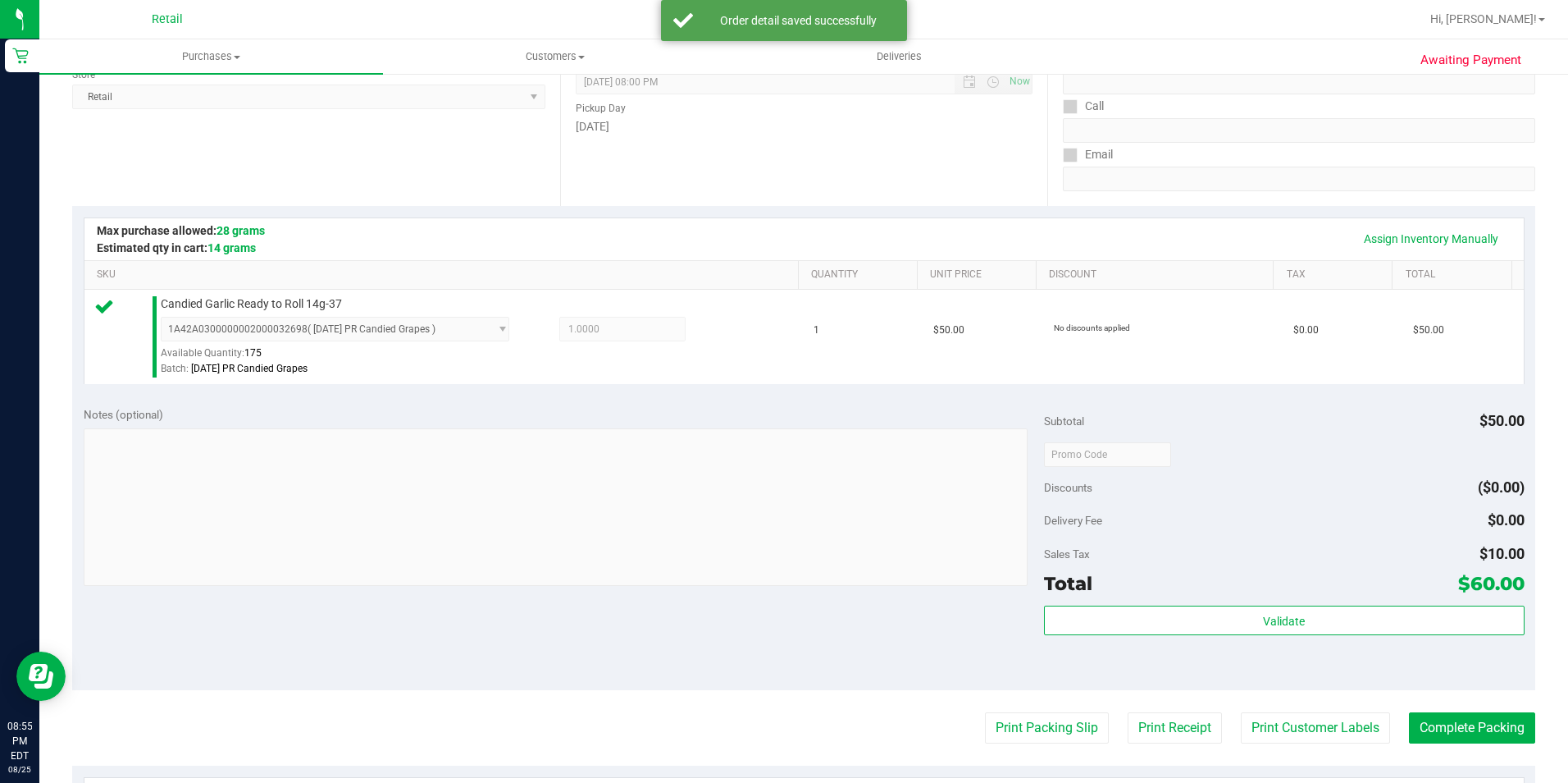
scroll to position [328, 0]
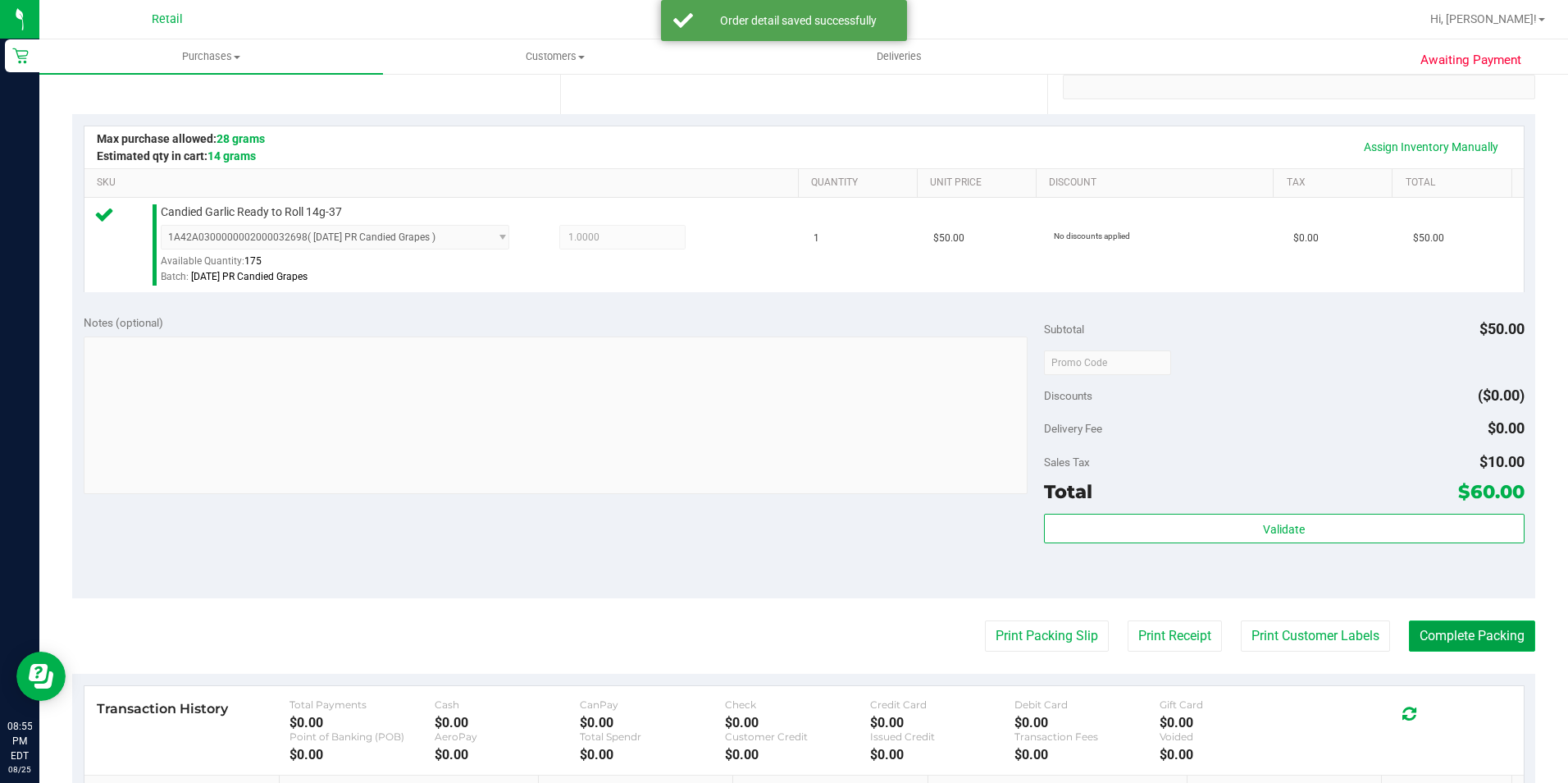
click at [1462, 631] on button "Complete Packing" at bounding box center [1472, 636] width 126 height 32
